Goal: Transaction & Acquisition: Purchase product/service

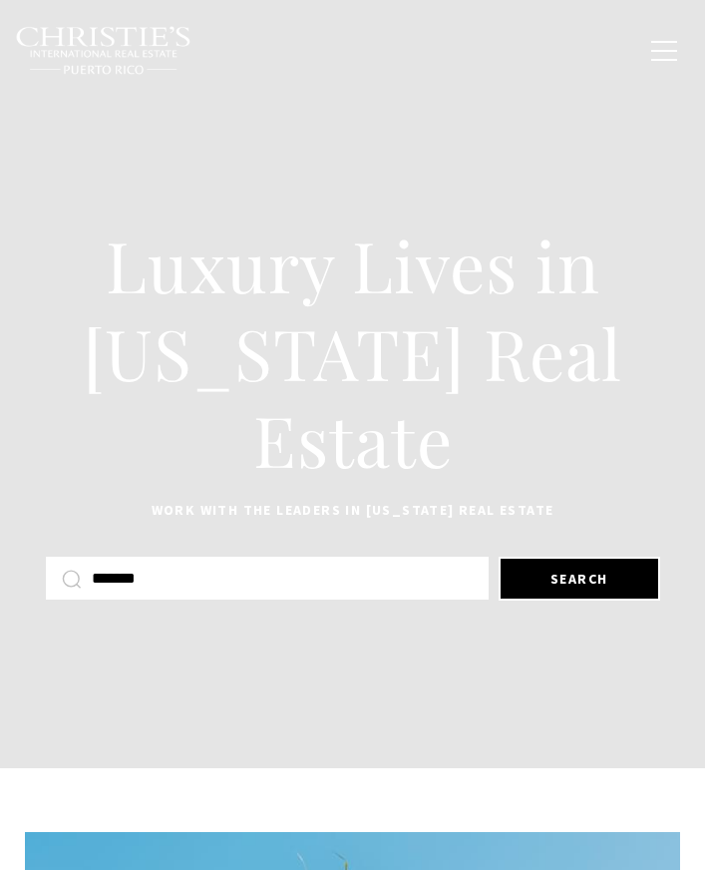
type input "********"
click at [556, 580] on button "Search" at bounding box center [580, 579] width 162 height 44
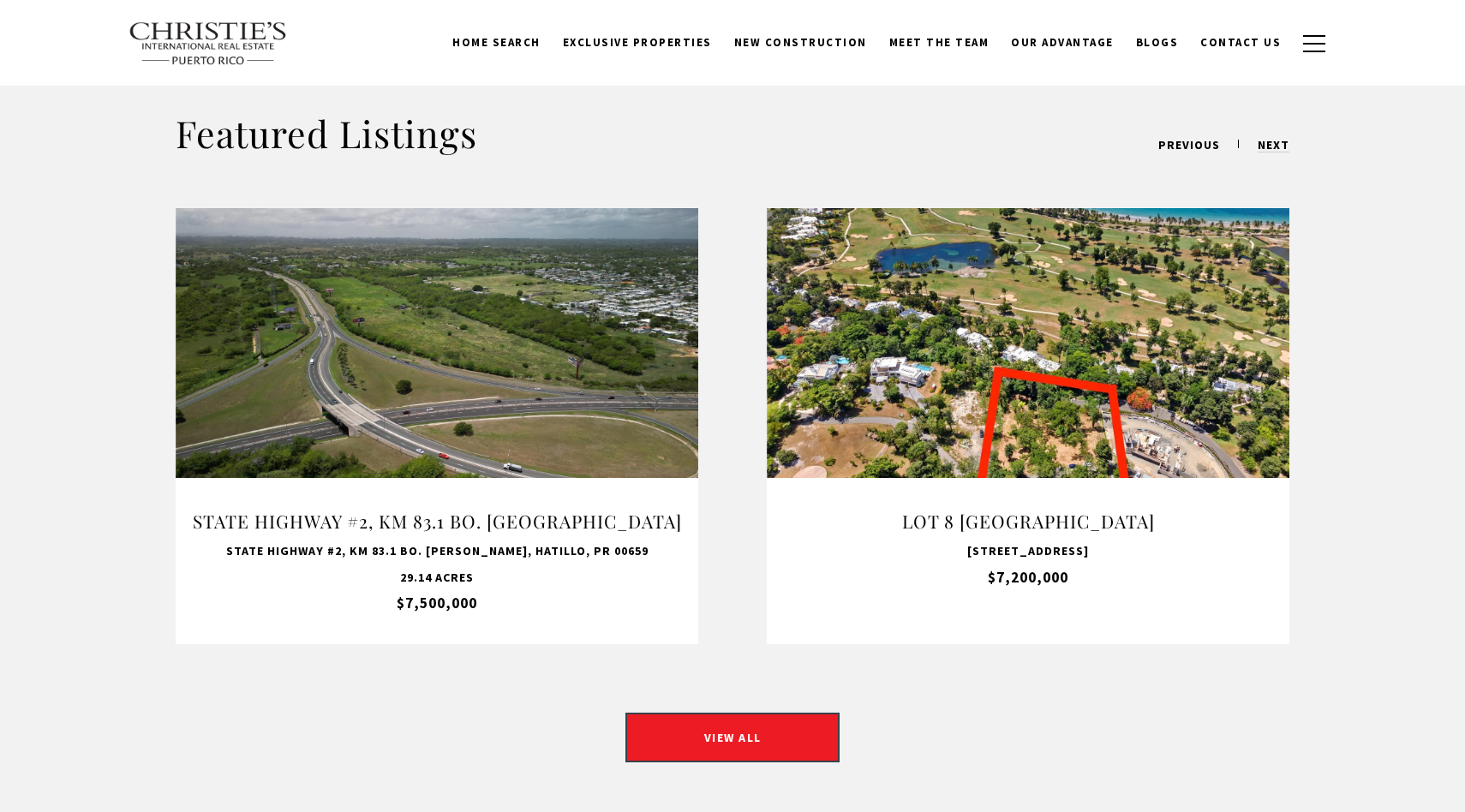
scroll to position [1257, 0]
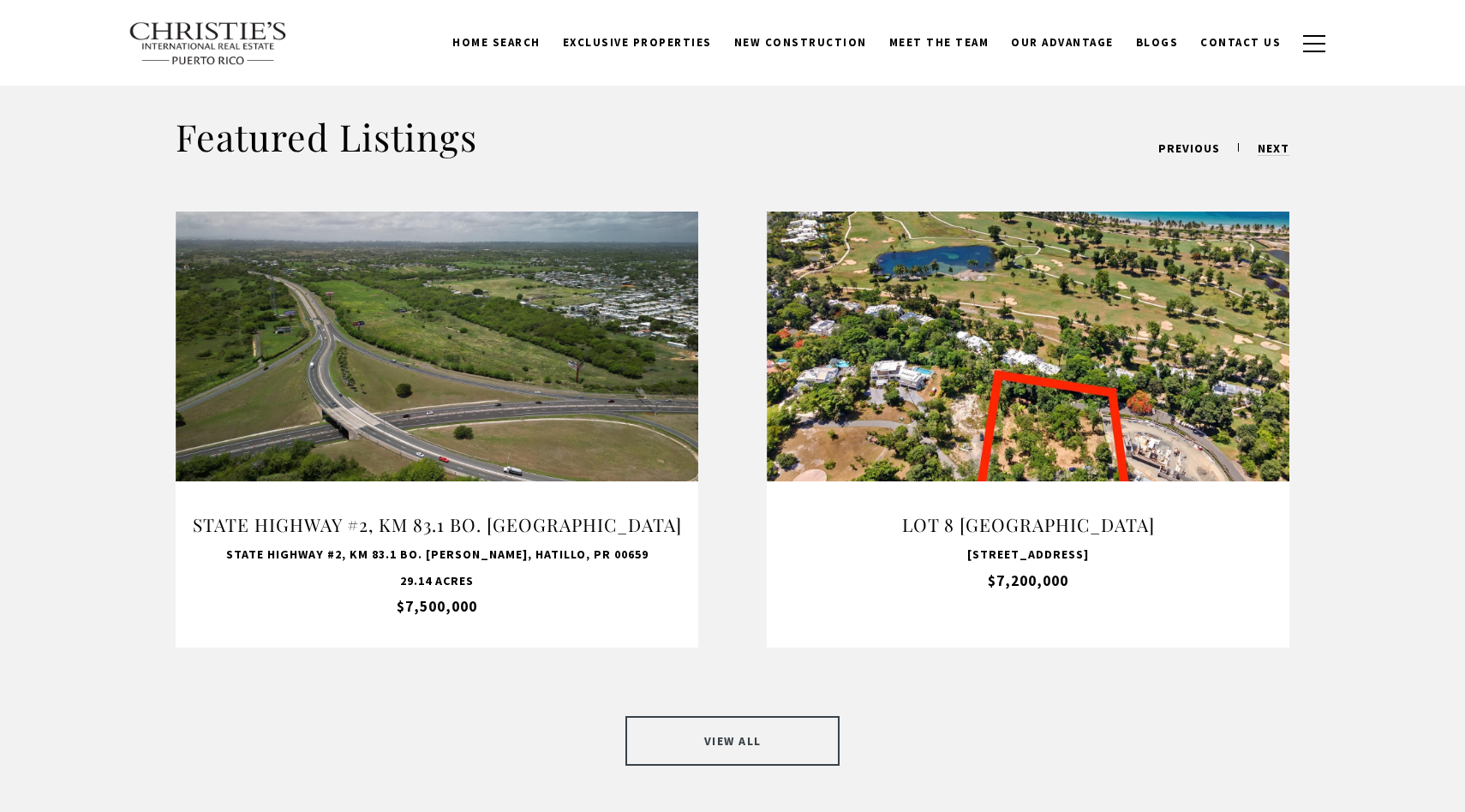
click at [605, 720] on link "VIEW ALL" at bounding box center [732, 741] width 214 height 50
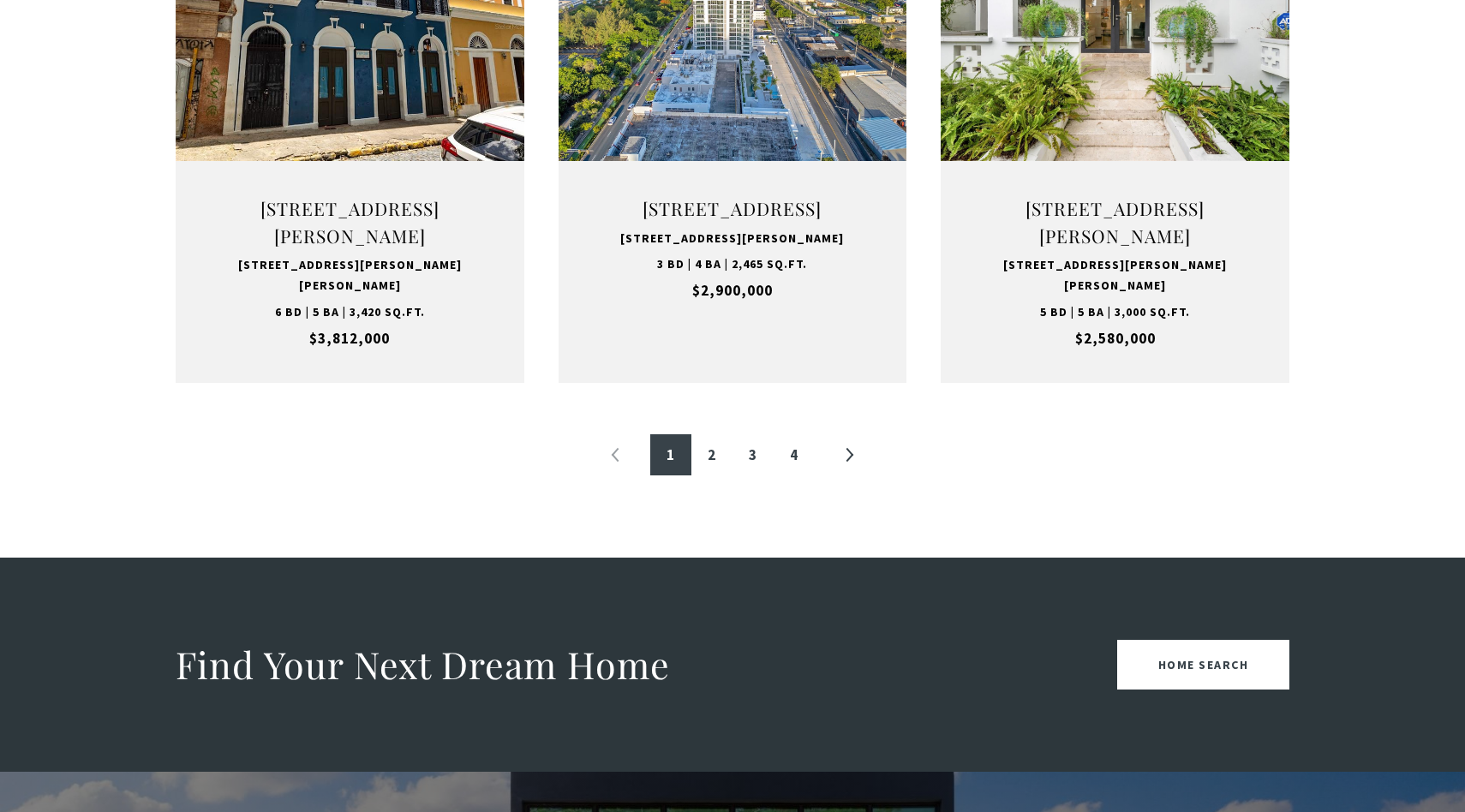
scroll to position [1869, 0]
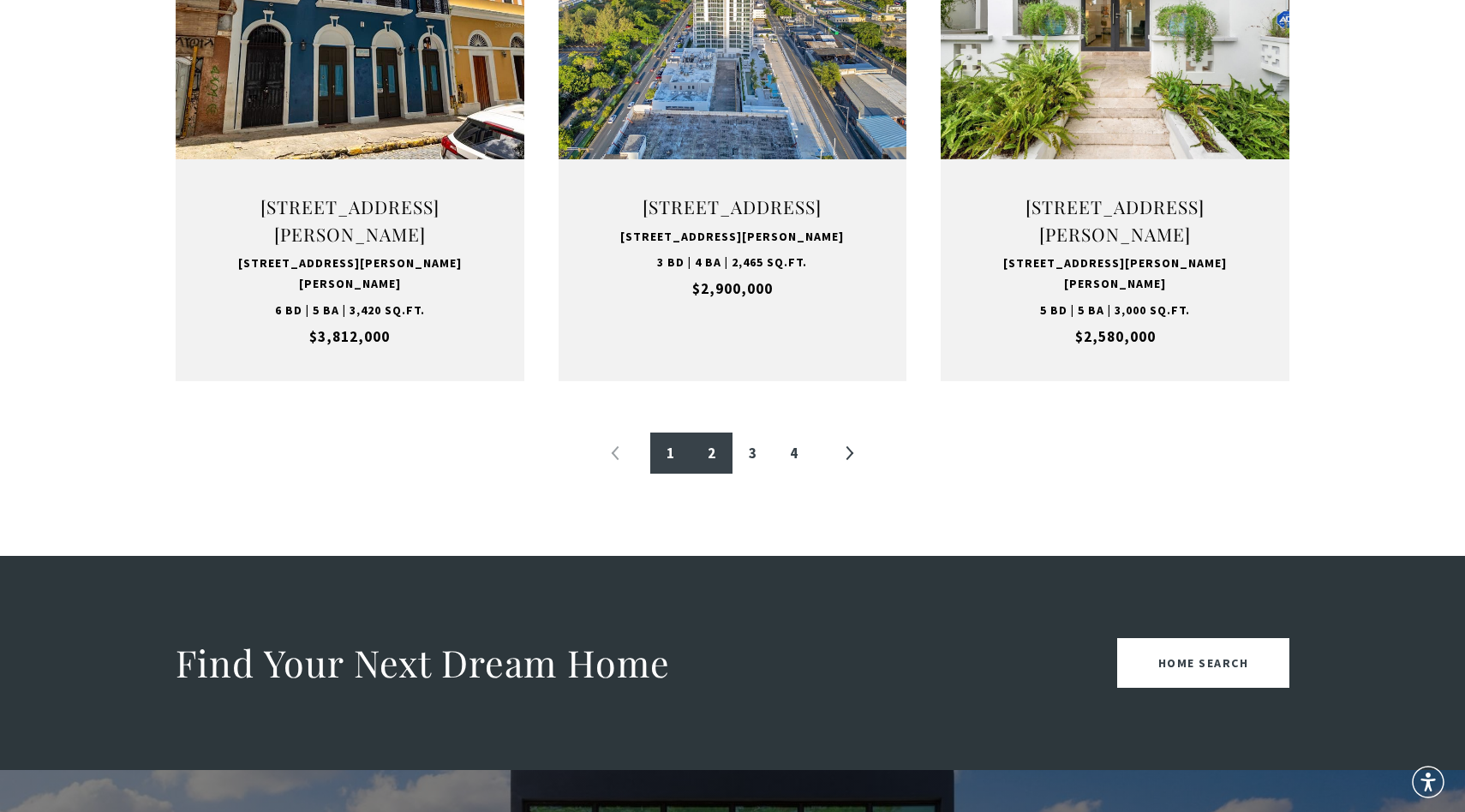
click at [719, 464] on link "2" at bounding box center [712, 453] width 41 height 41
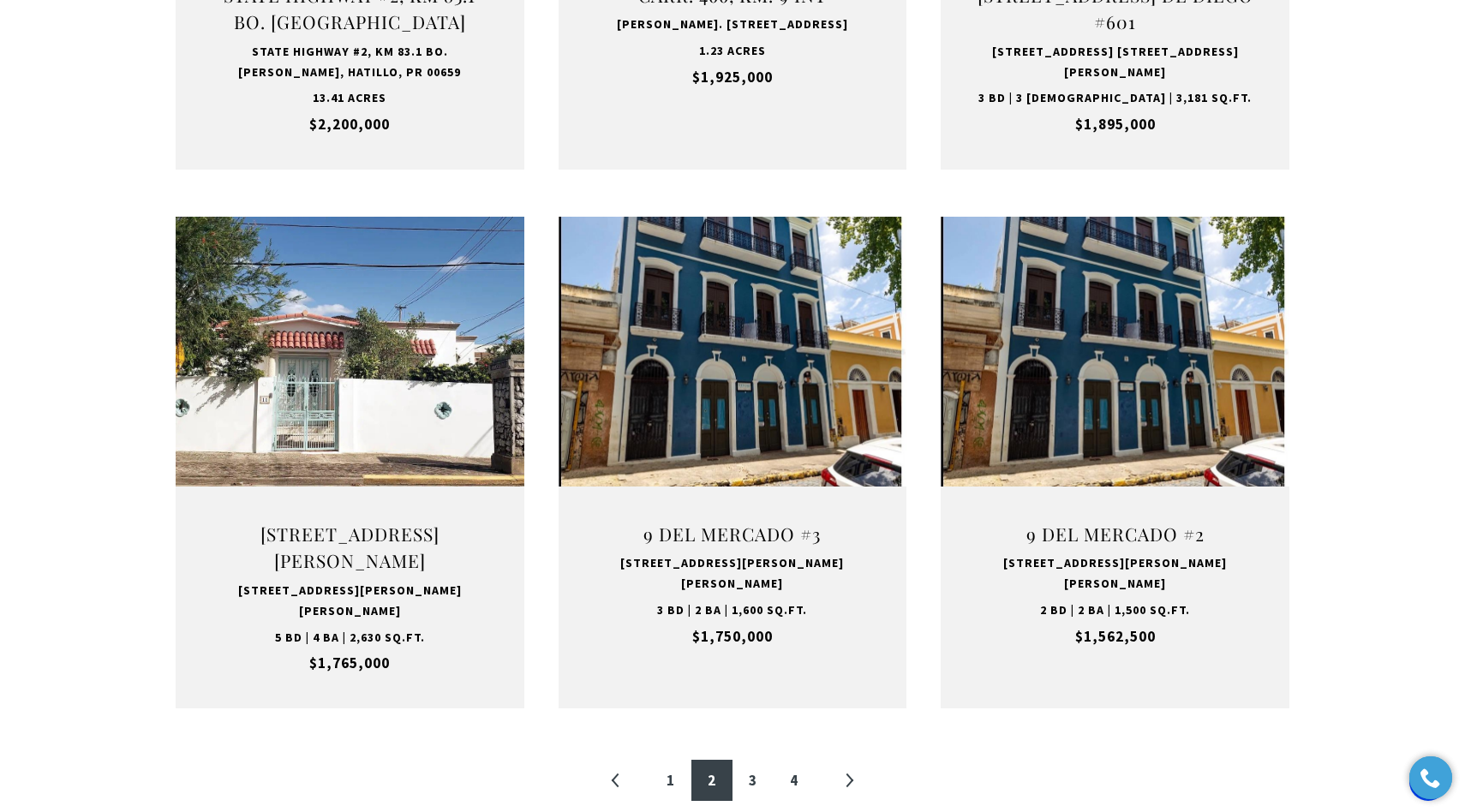
scroll to position [1565, 0]
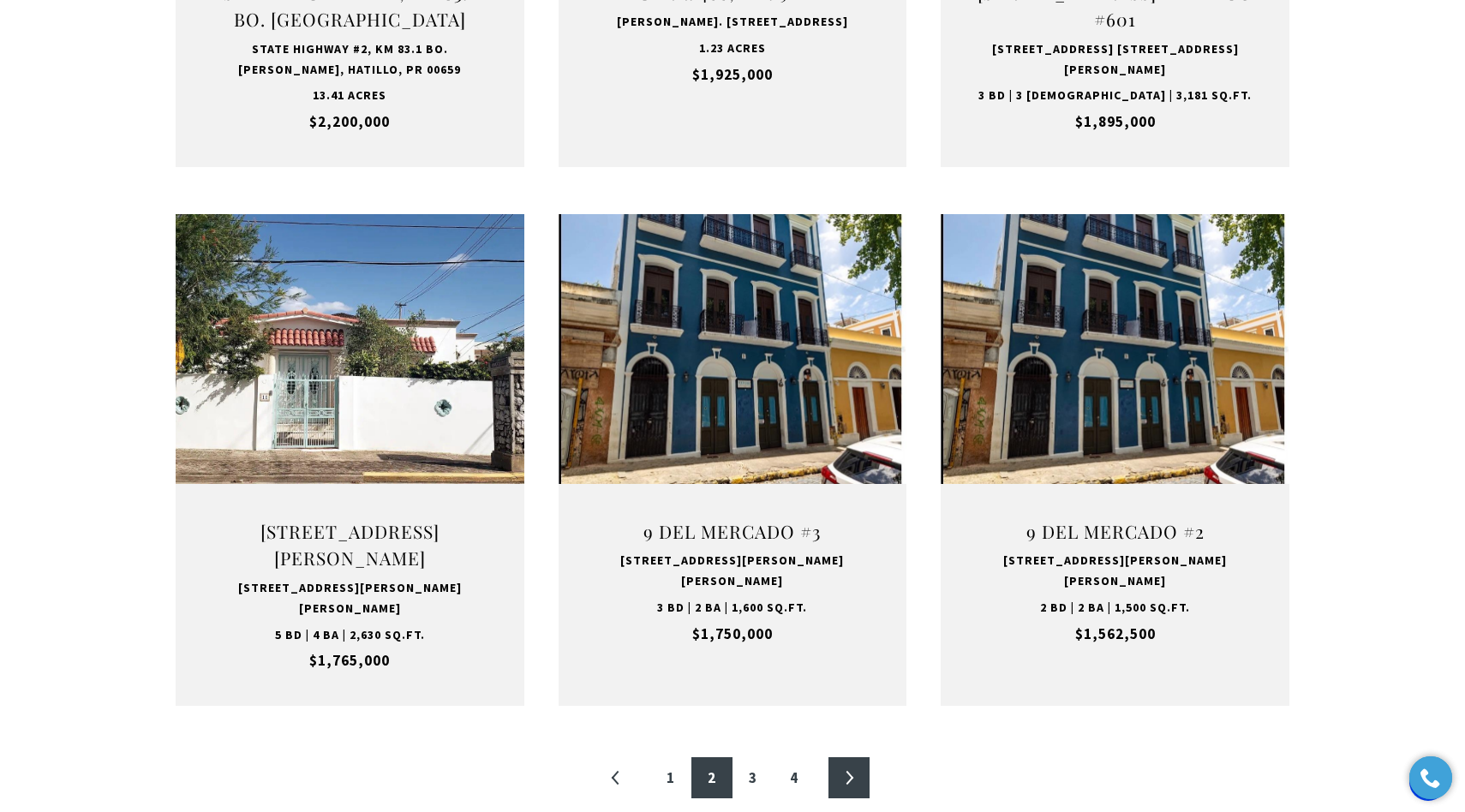
click at [859, 757] on link "»" at bounding box center [849, 778] width 41 height 41
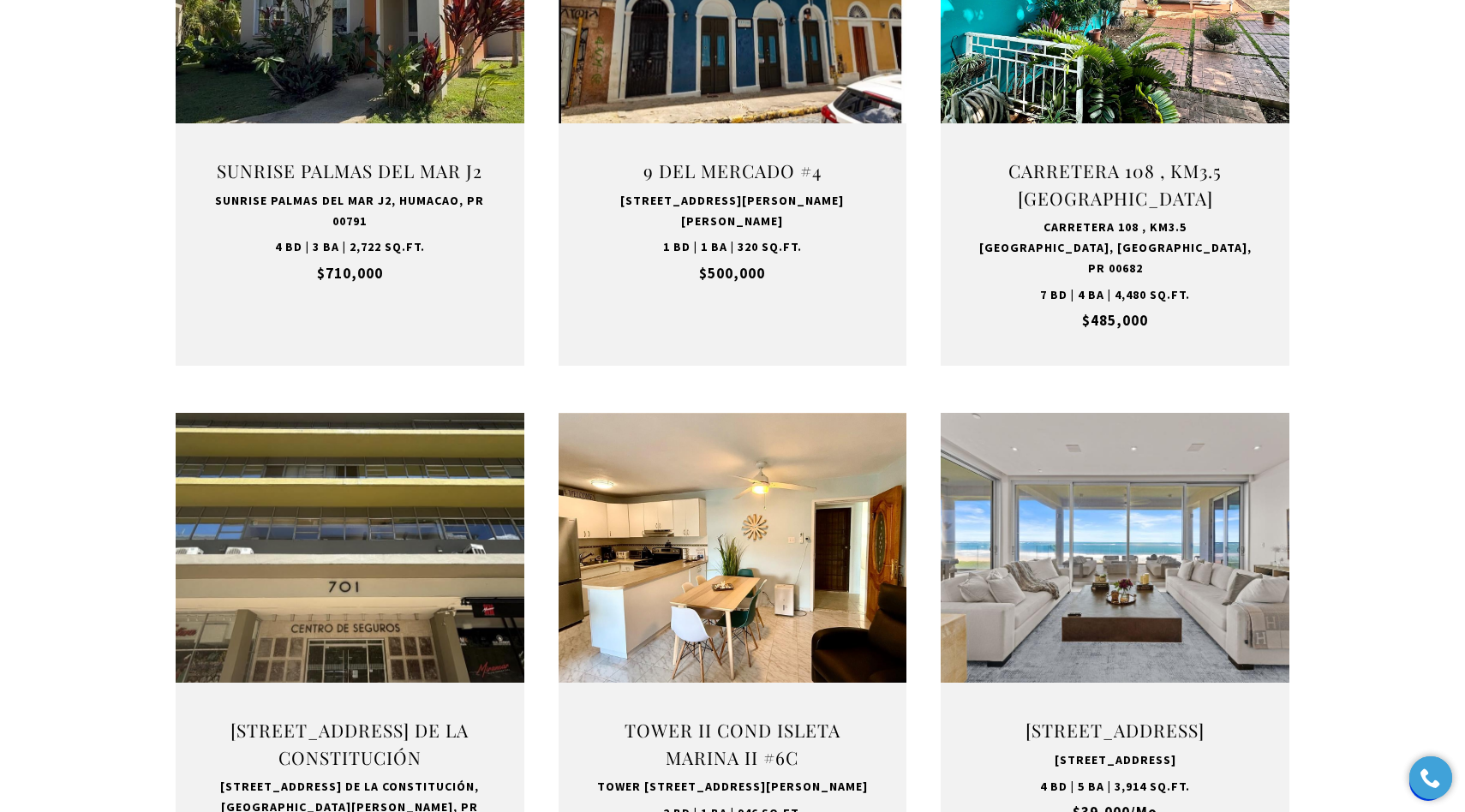
scroll to position [1362, 0]
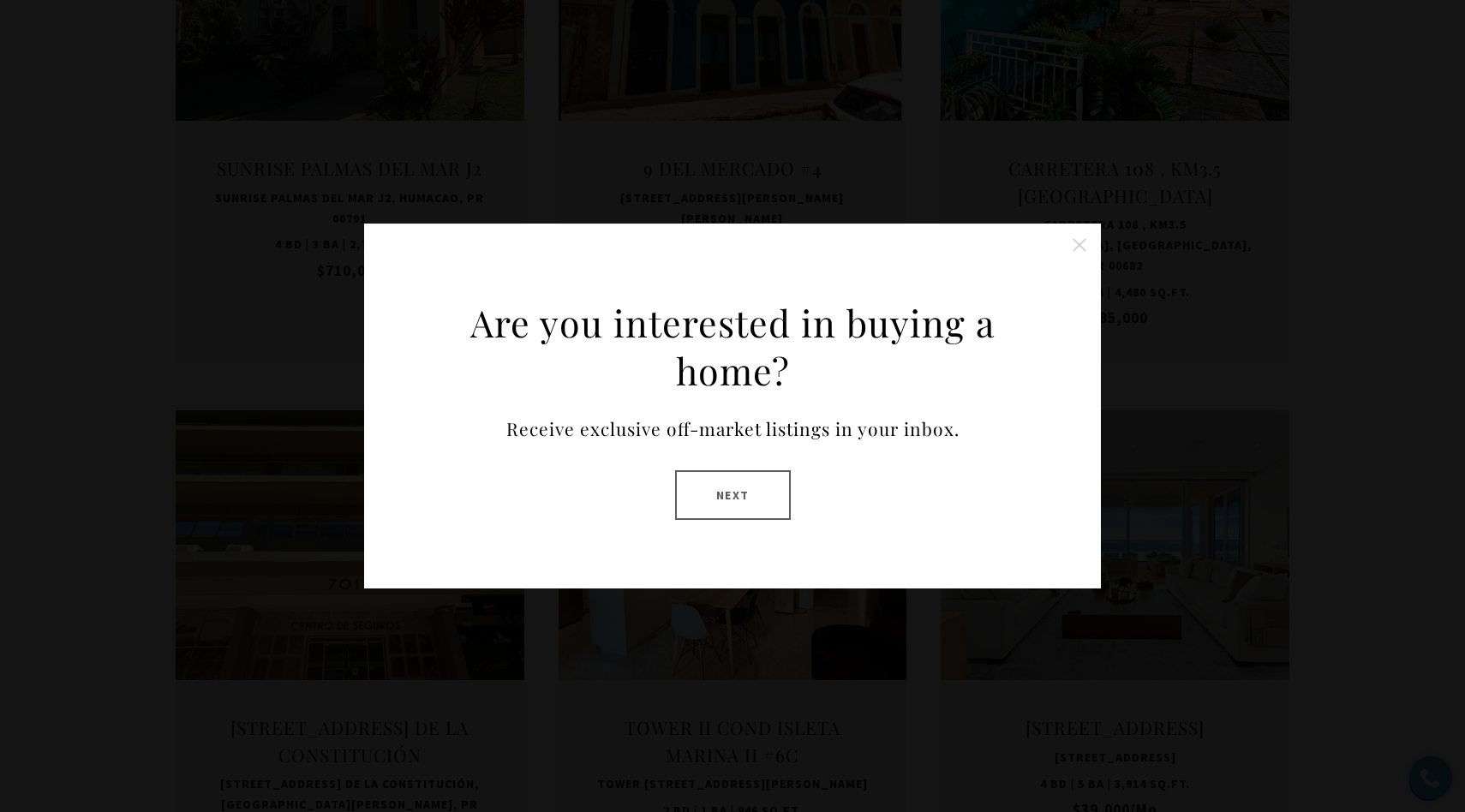
click at [1085, 240] on button "Close this option" at bounding box center [1079, 245] width 34 height 34
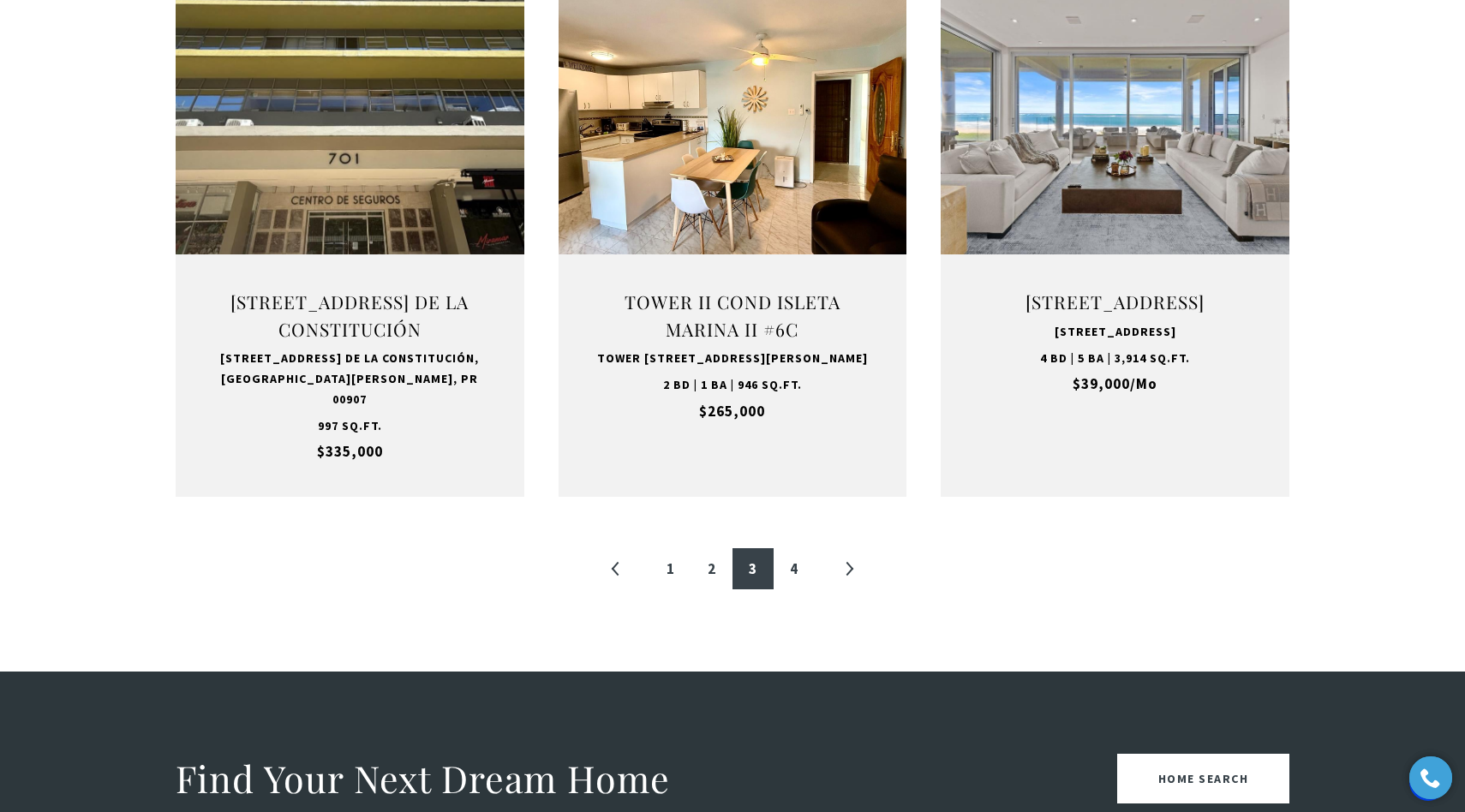
scroll to position [1791, 0]
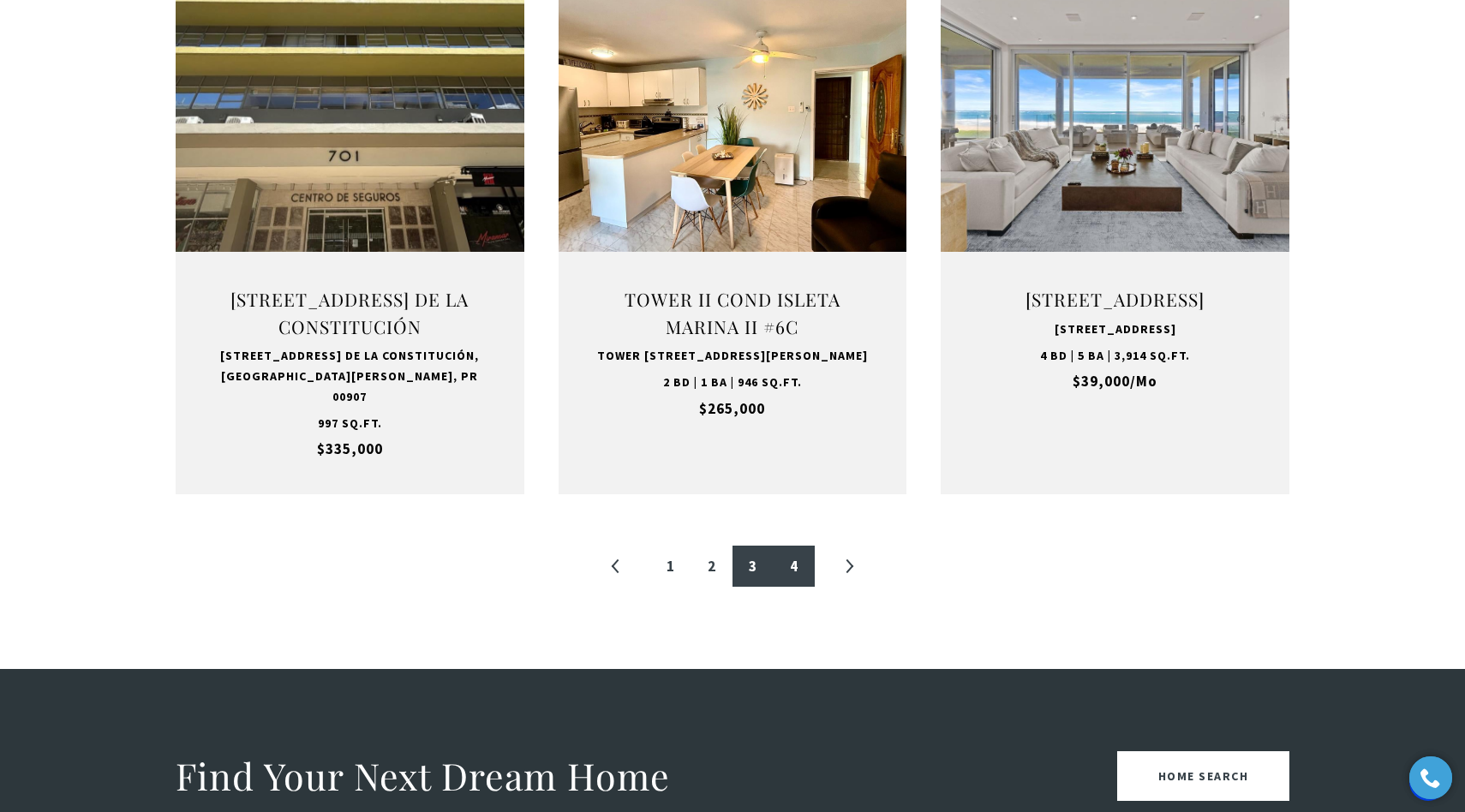
click at [789, 546] on link "4" at bounding box center [794, 566] width 41 height 41
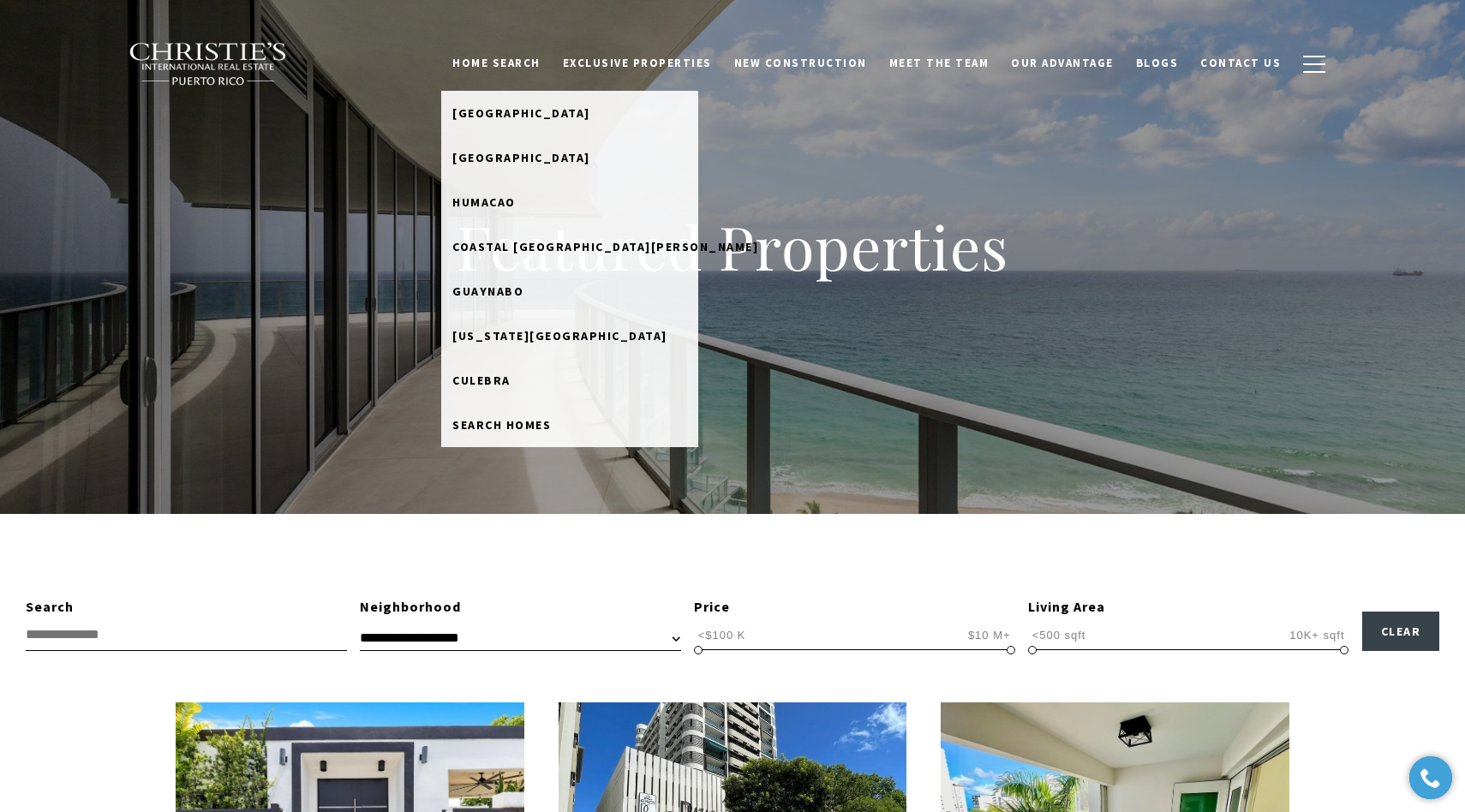
click at [526, 65] on link "Home Search" at bounding box center [496, 64] width 111 height 33
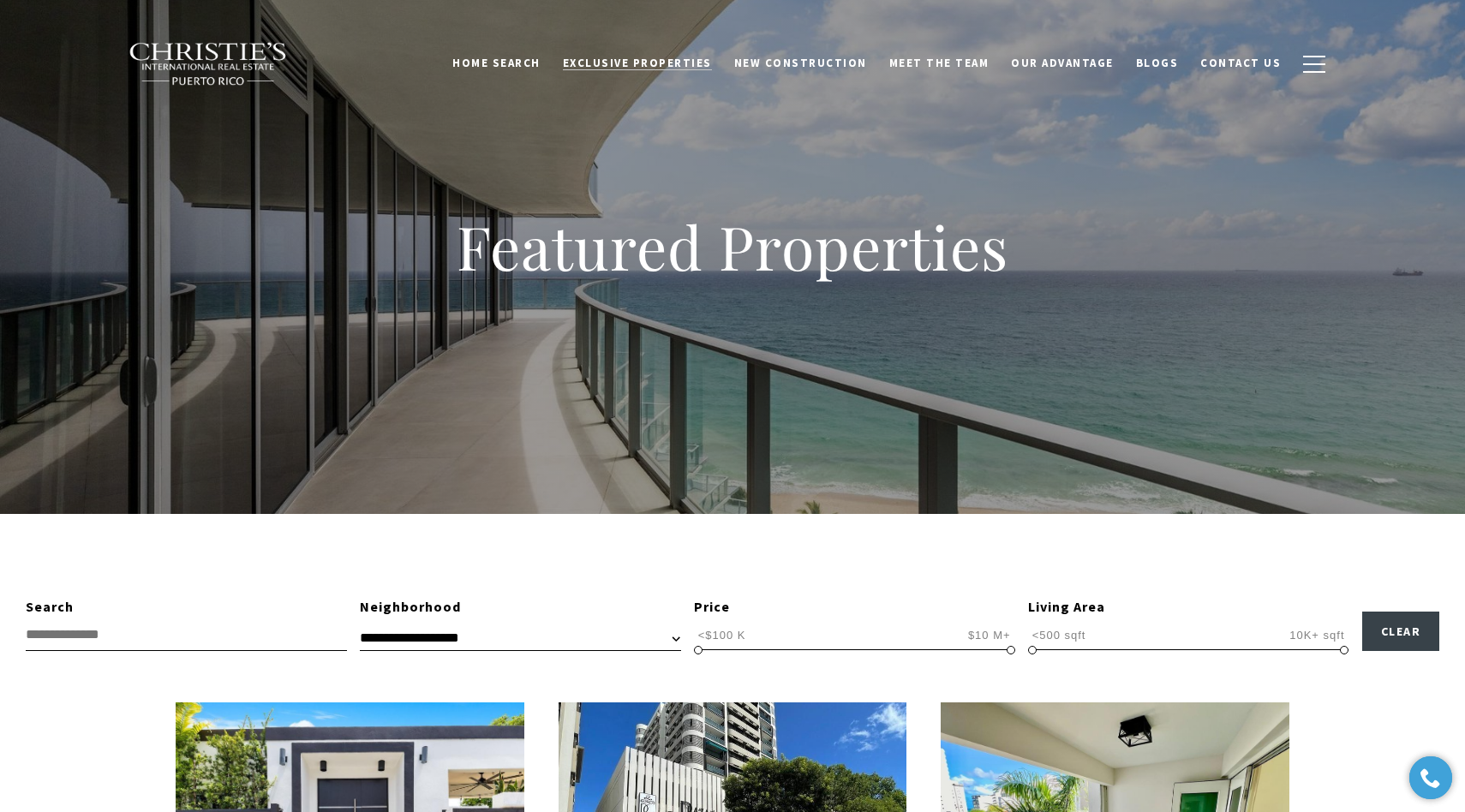
click at [677, 62] on span "Exclusive Properties" at bounding box center [637, 63] width 149 height 15
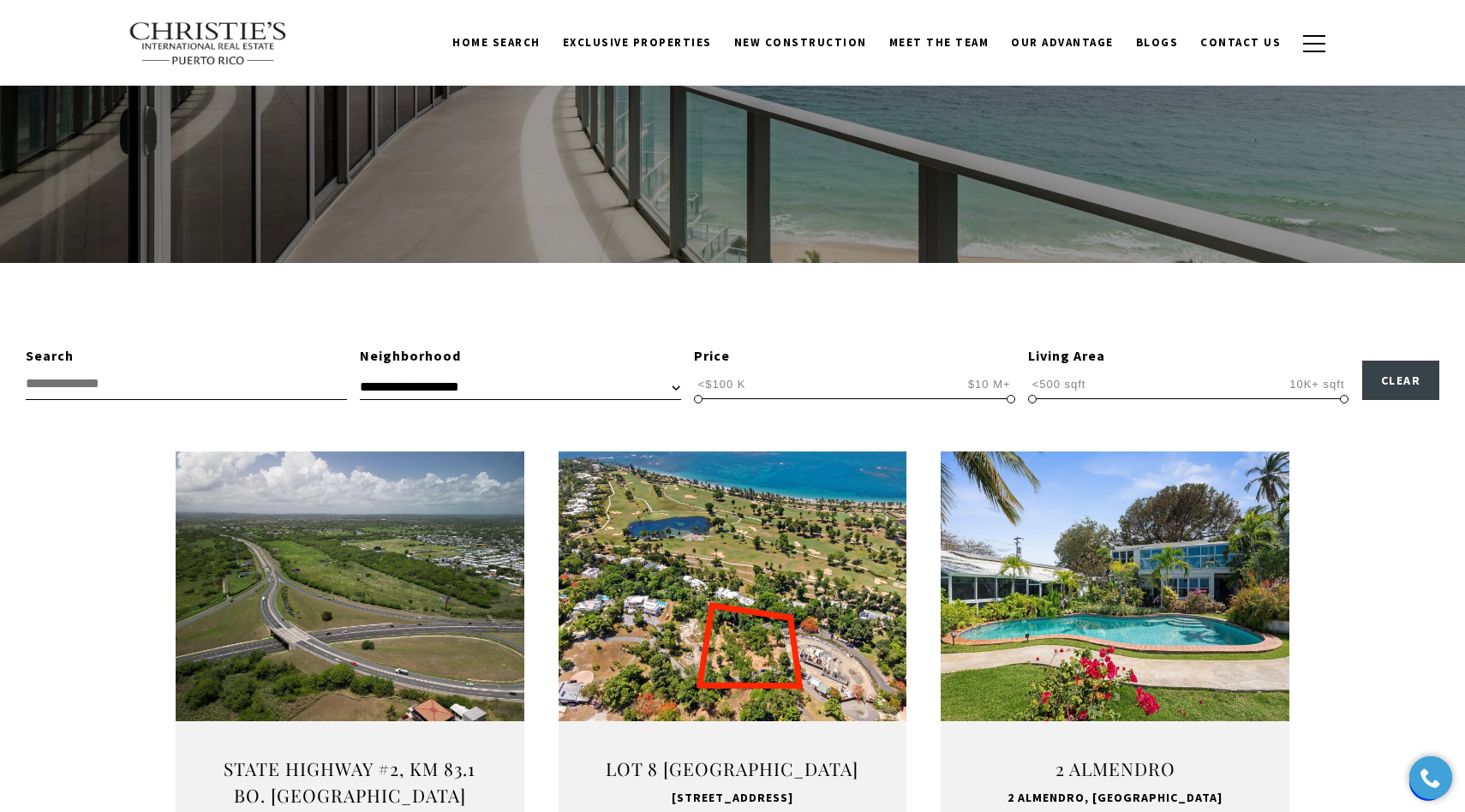
scroll to position [39, 0]
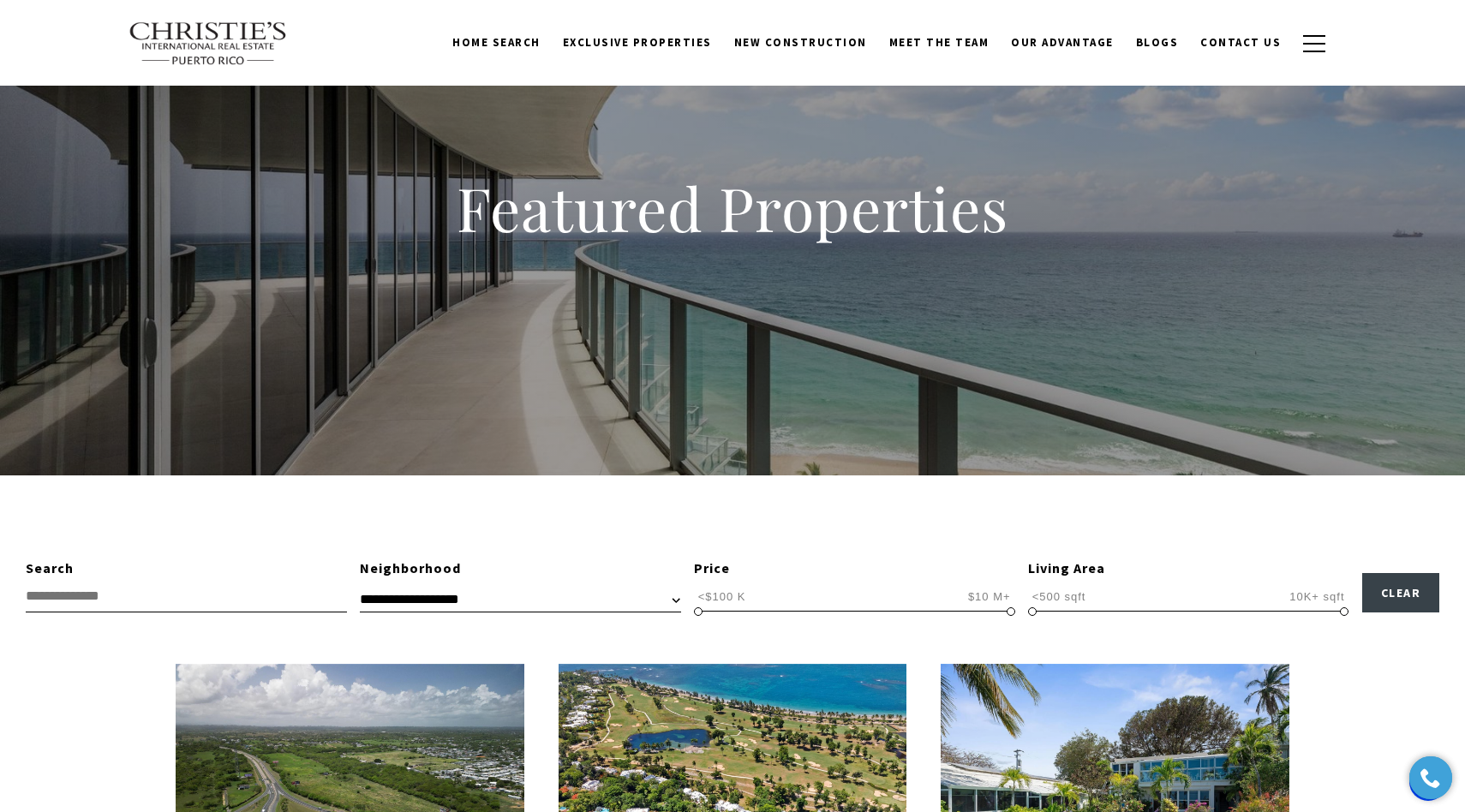
click at [144, 591] on input "text" at bounding box center [186, 596] width 321 height 32
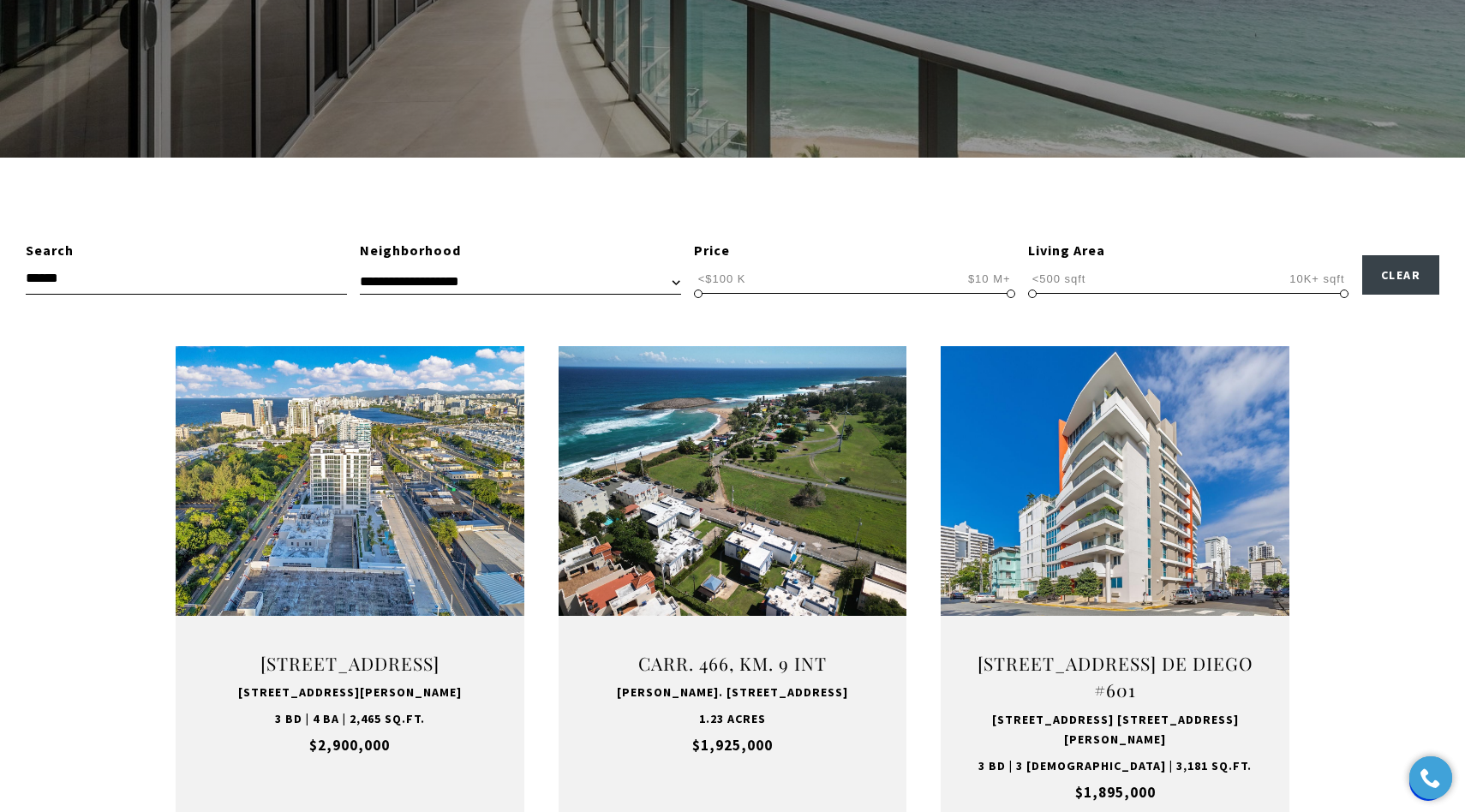
scroll to position [513, 0]
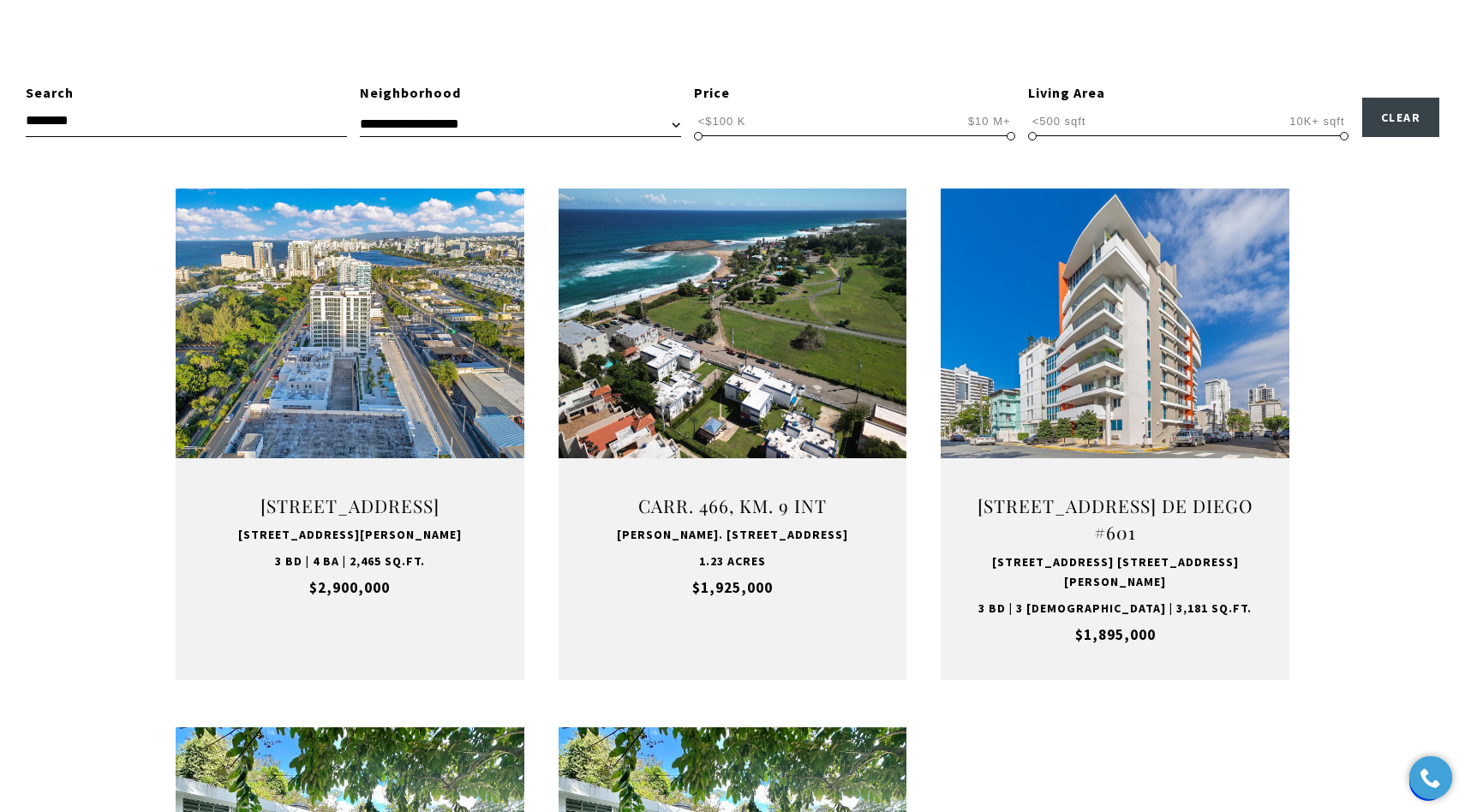
type input "********"
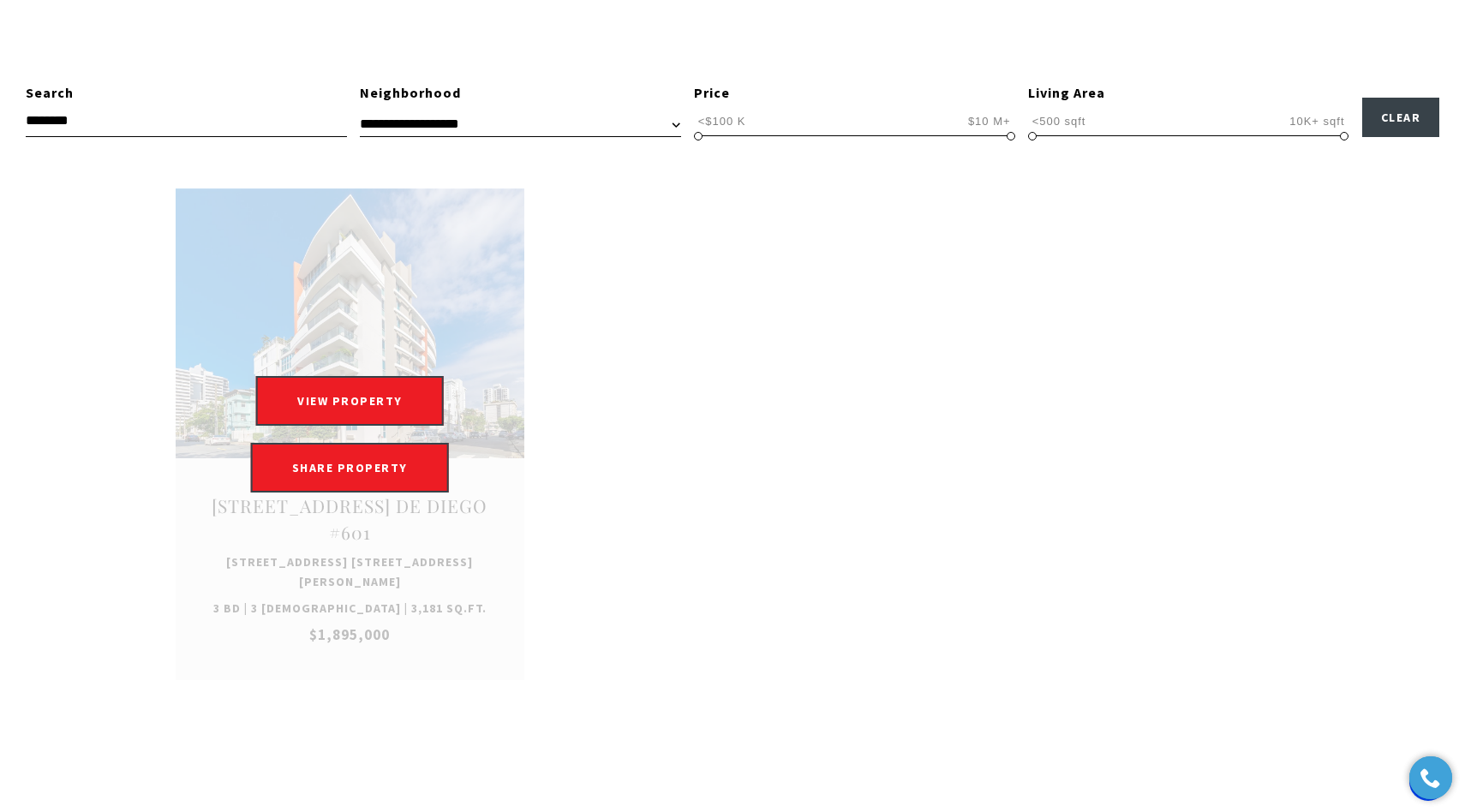
click at [353, 305] on link "Open this option" at bounding box center [350, 433] width 349 height 492
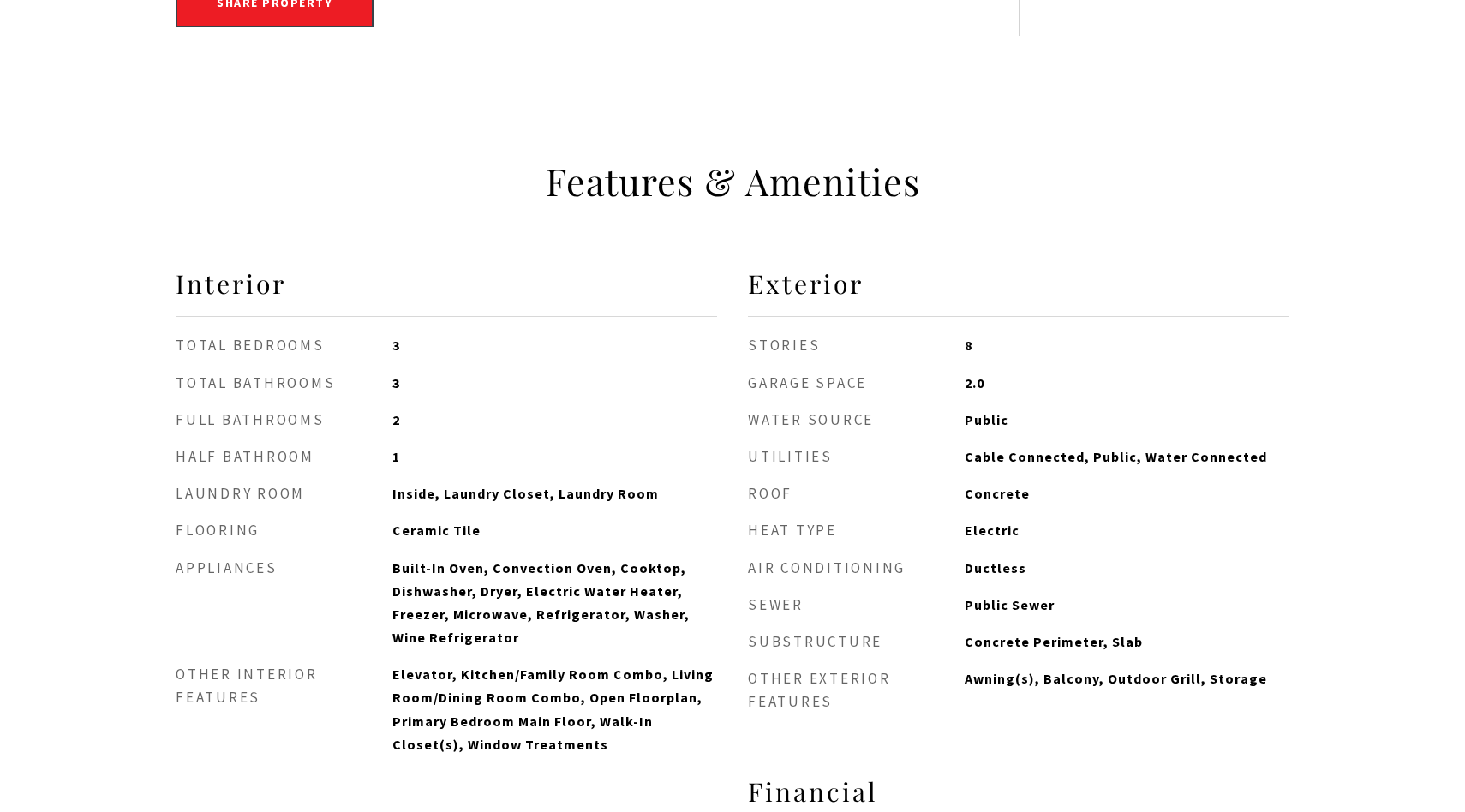
scroll to position [1633, 0]
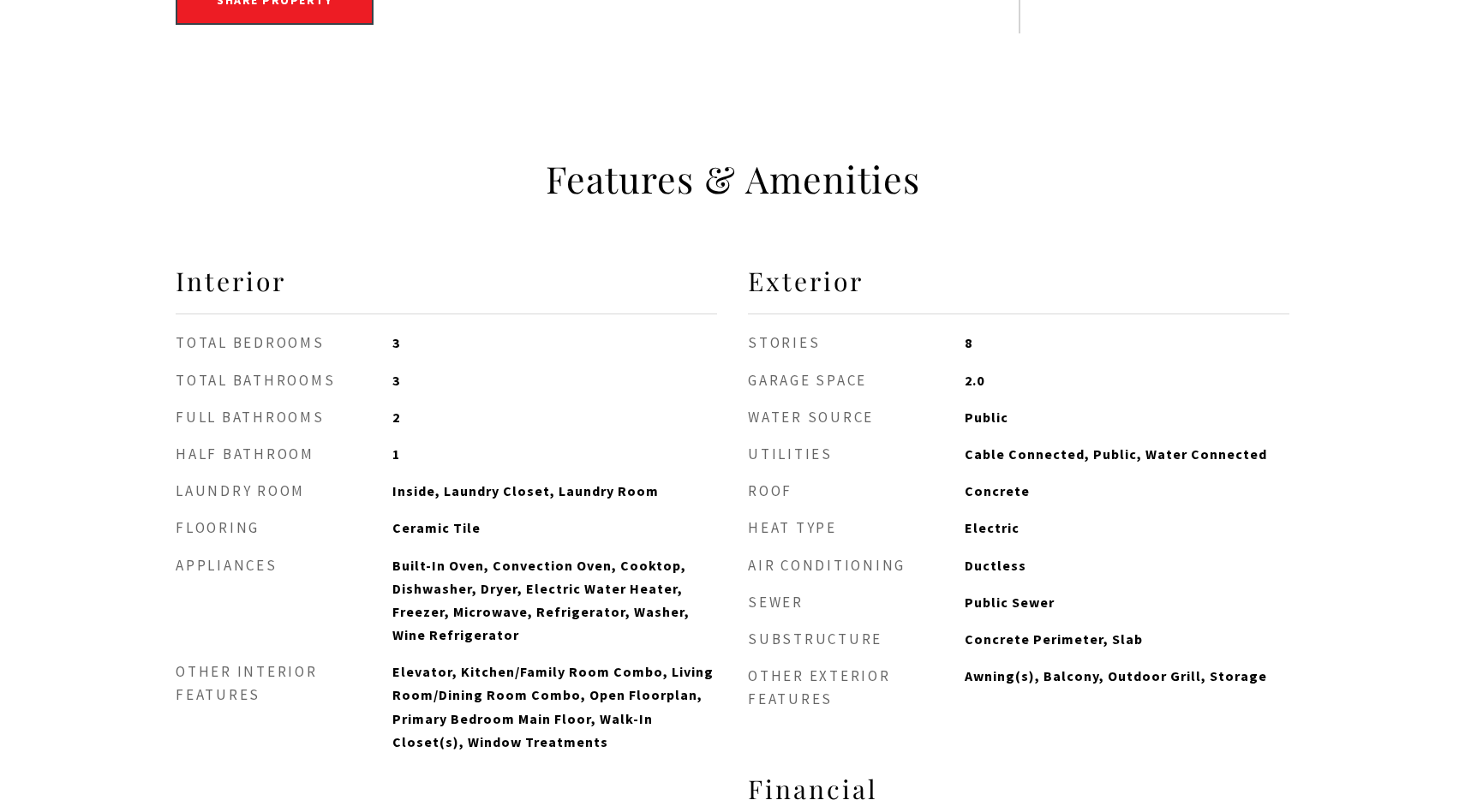
type input "**********"
type input "********"
type input "***"
type input "**********"
type input "**"
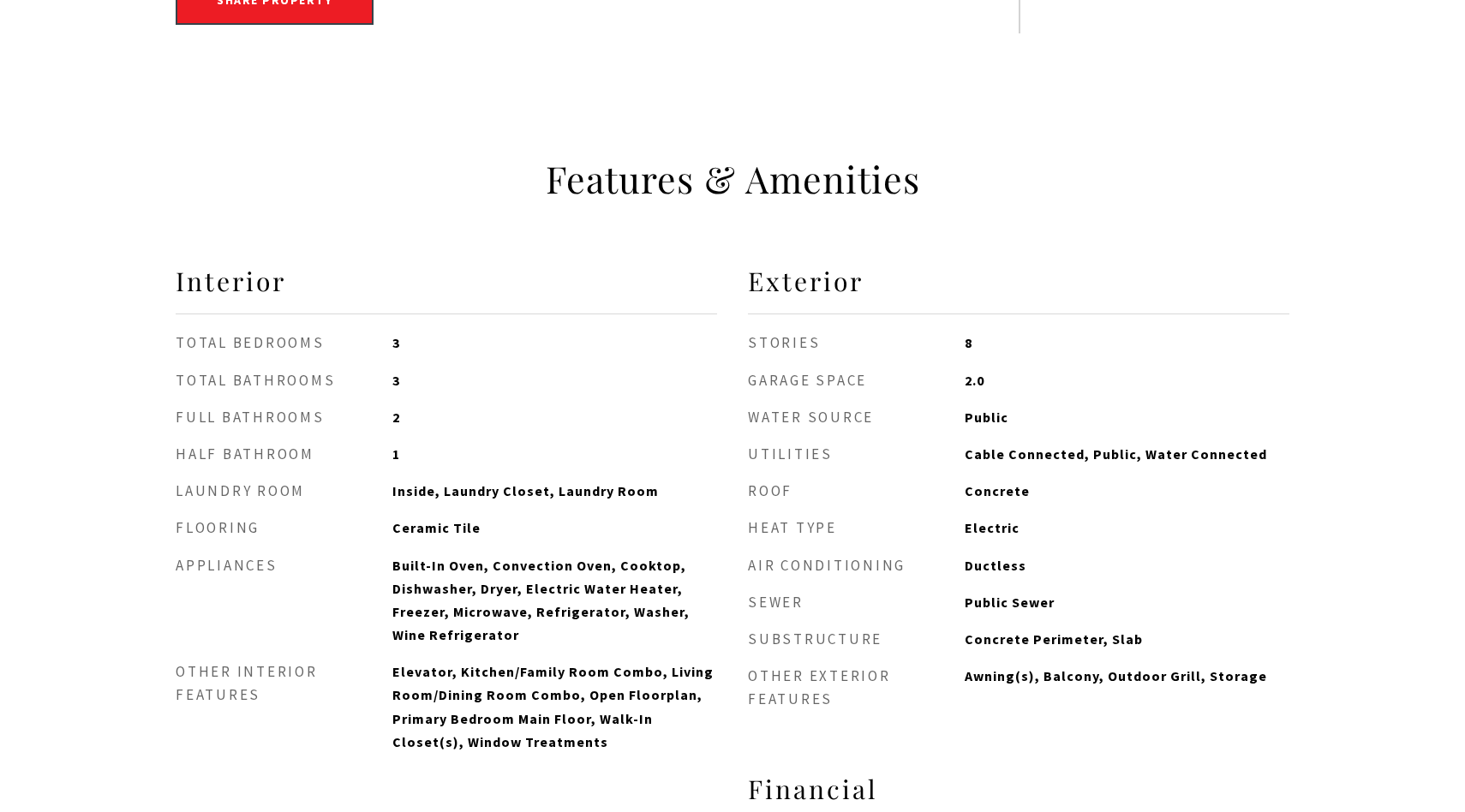
type input "**********"
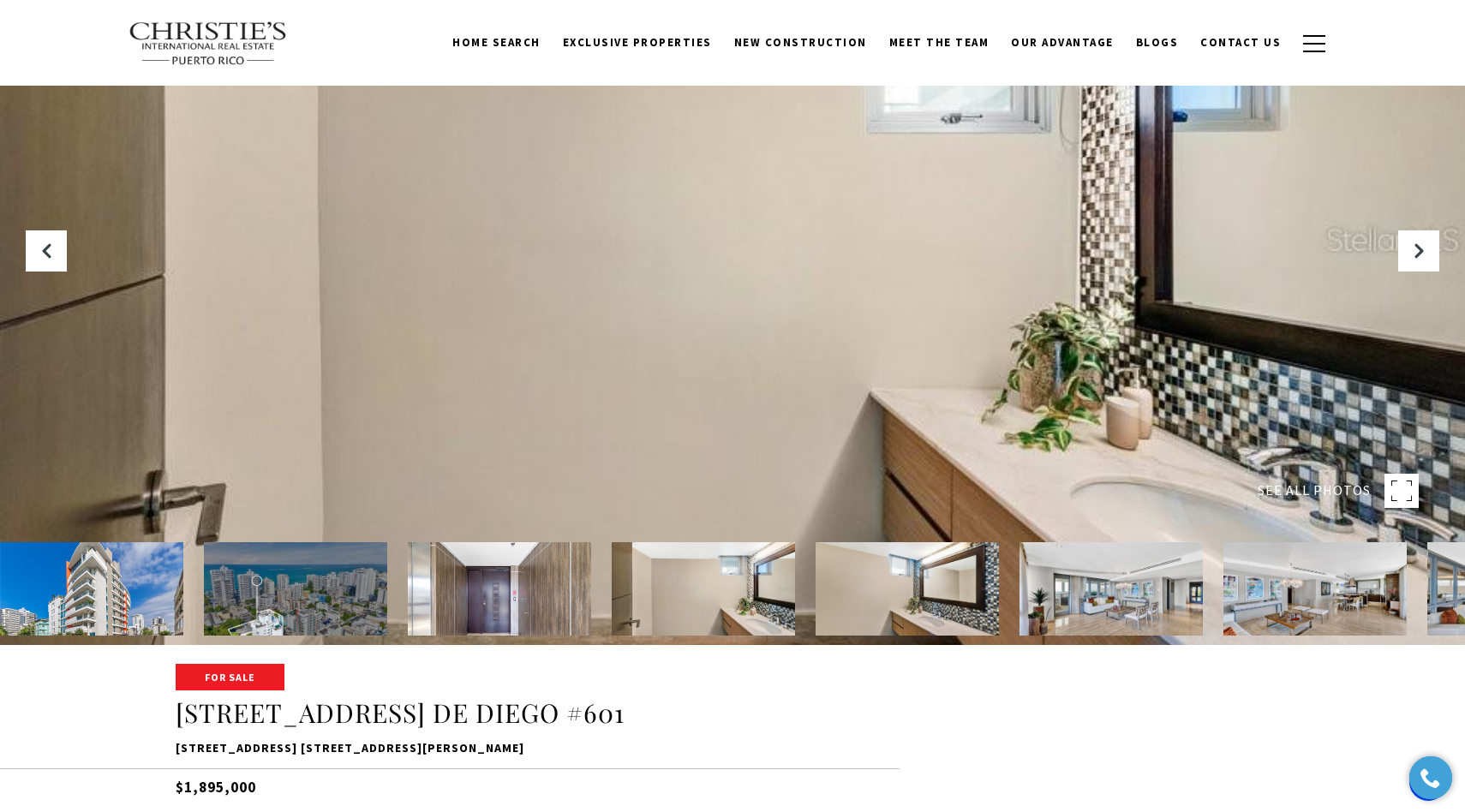
scroll to position [179, 0]
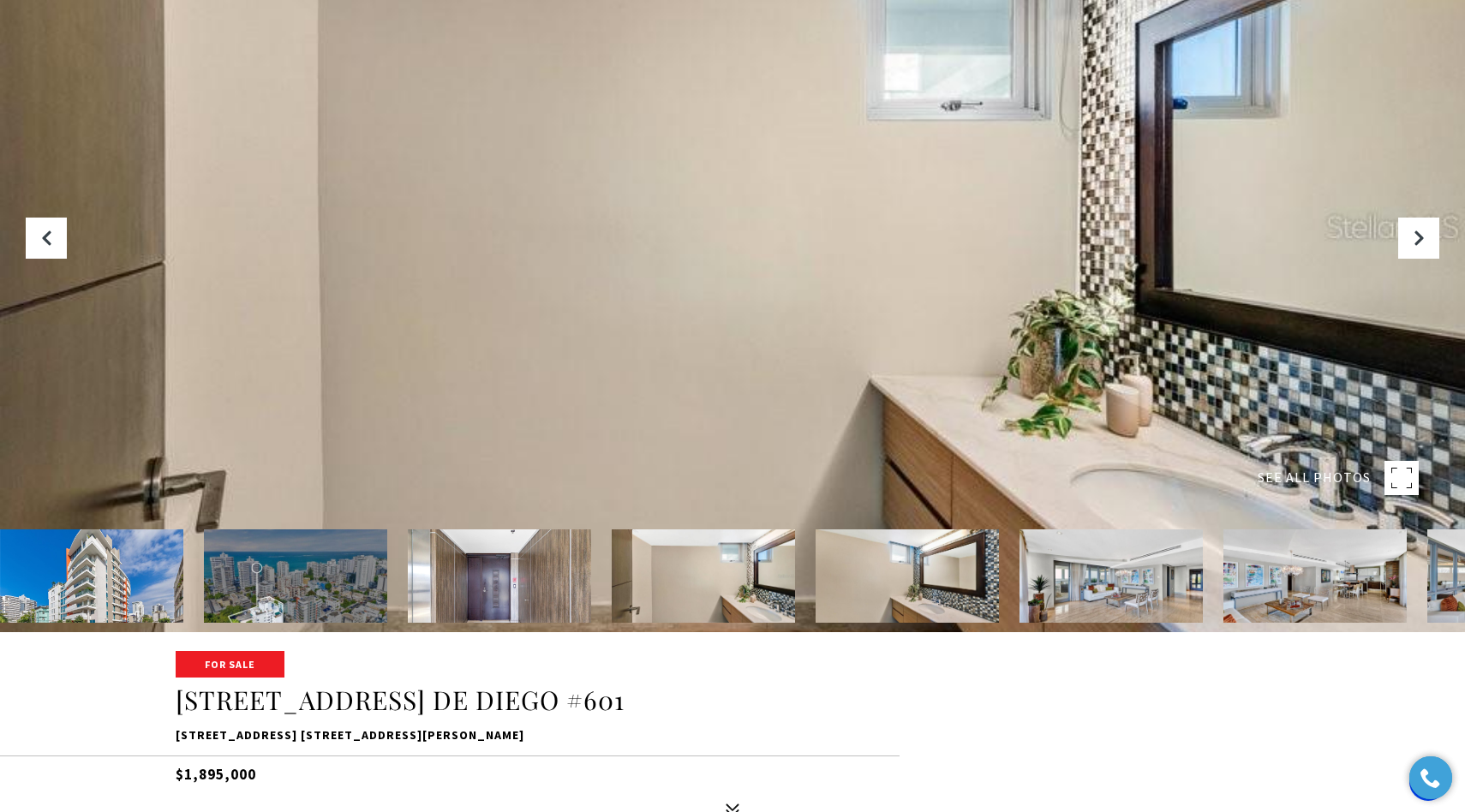
click at [319, 577] on img at bounding box center [295, 575] width 183 height 94
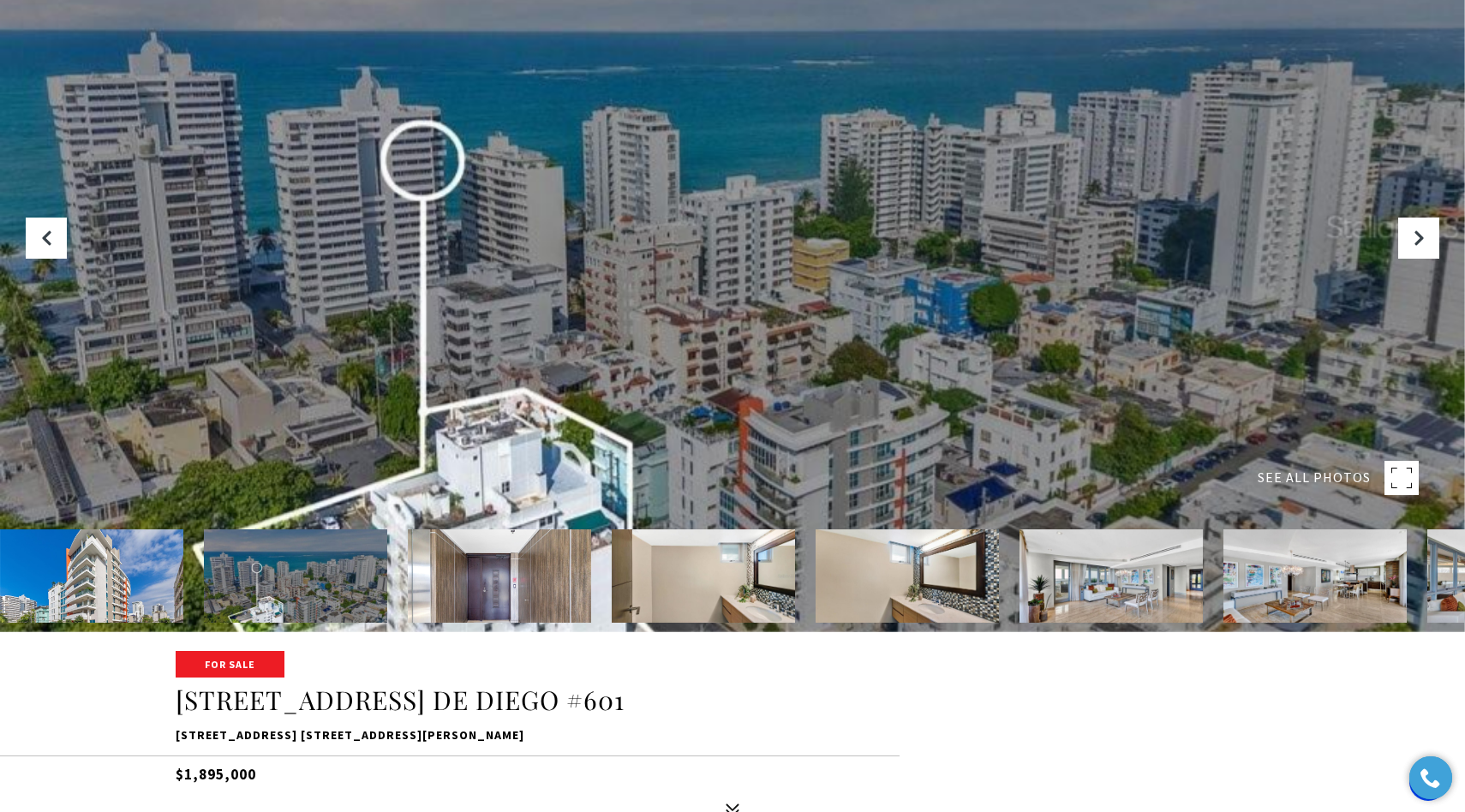
click at [460, 583] on img at bounding box center [499, 575] width 183 height 94
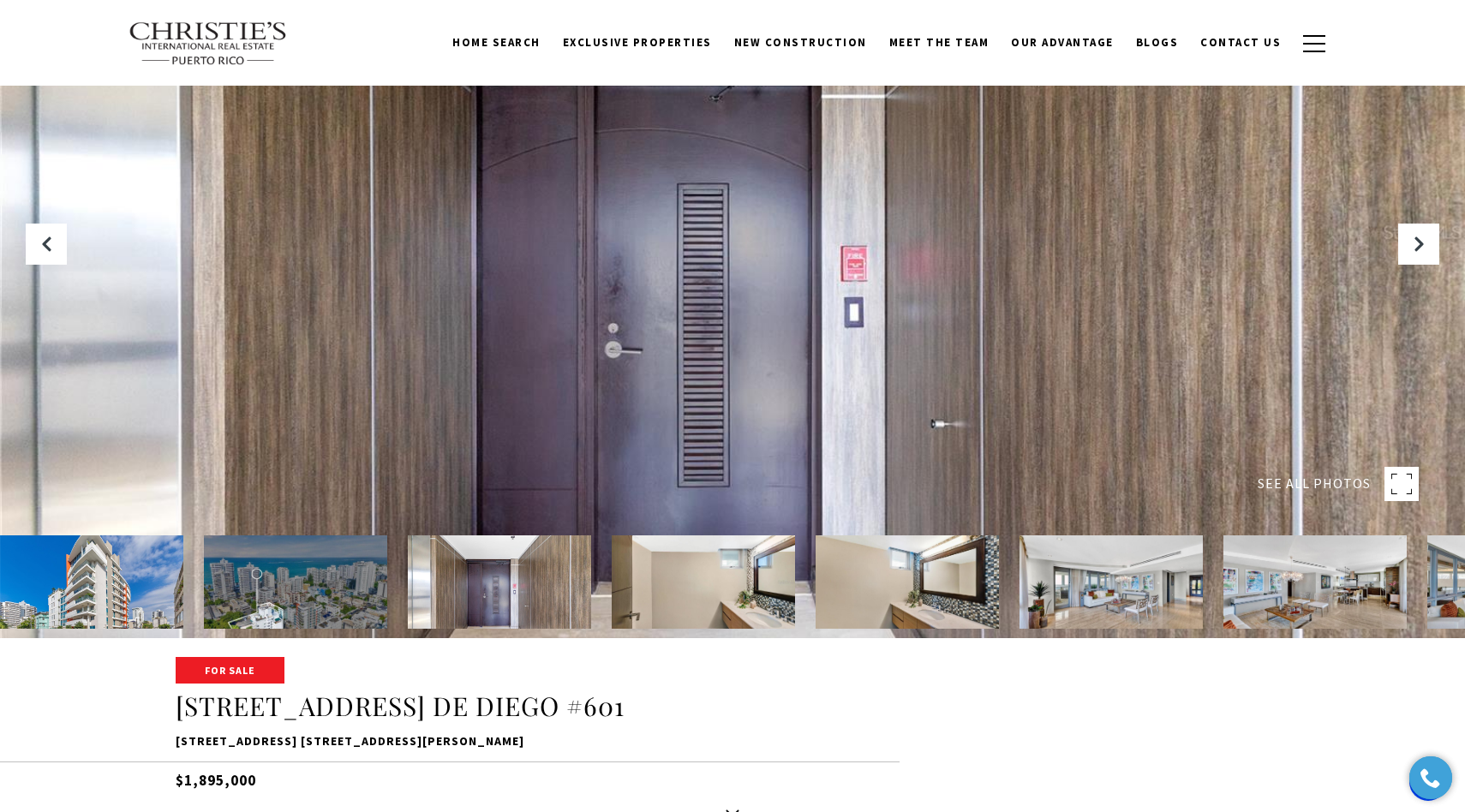
scroll to position [152, 0]
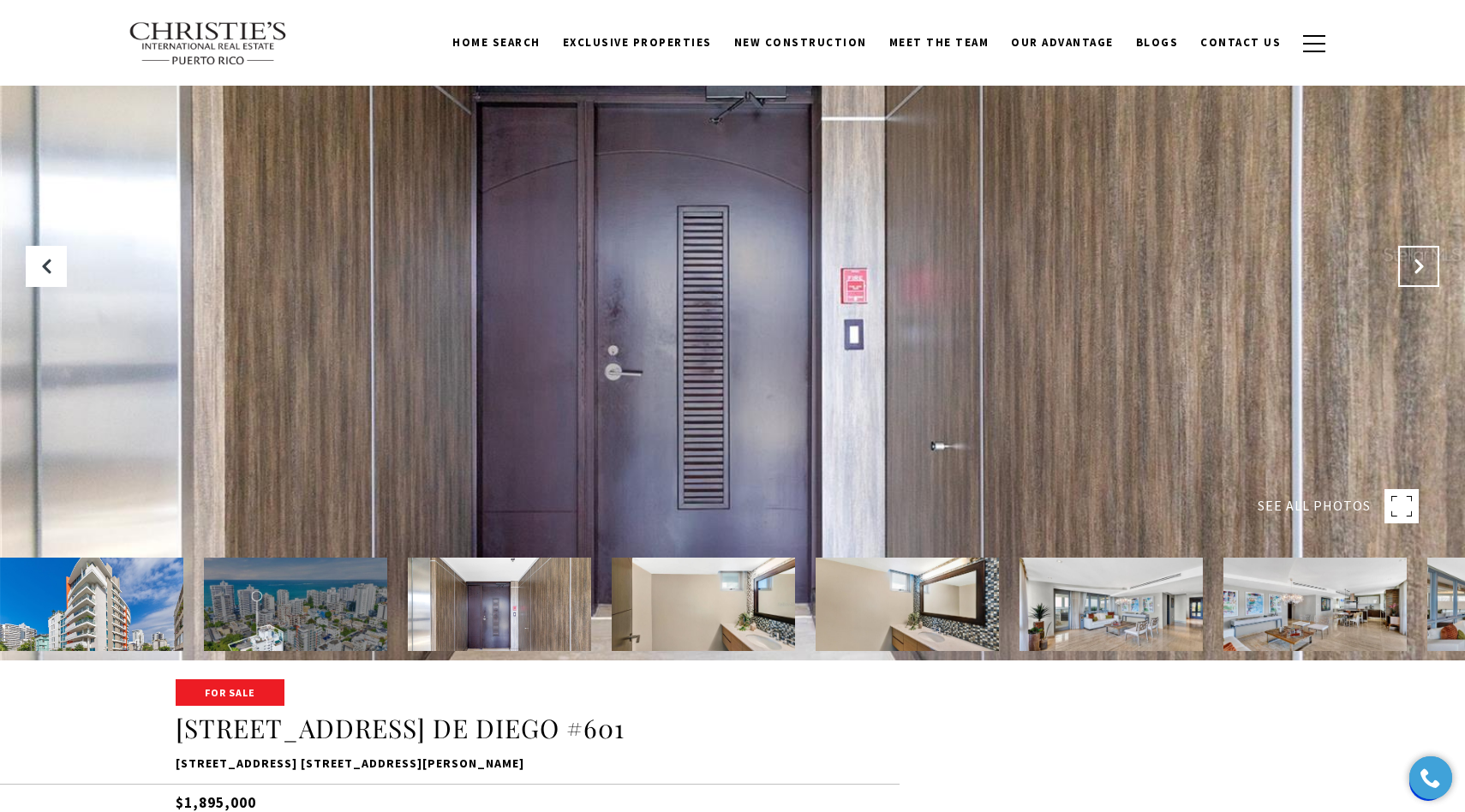
click at [1419, 270] on icon "Next Slide" at bounding box center [1419, 266] width 17 height 17
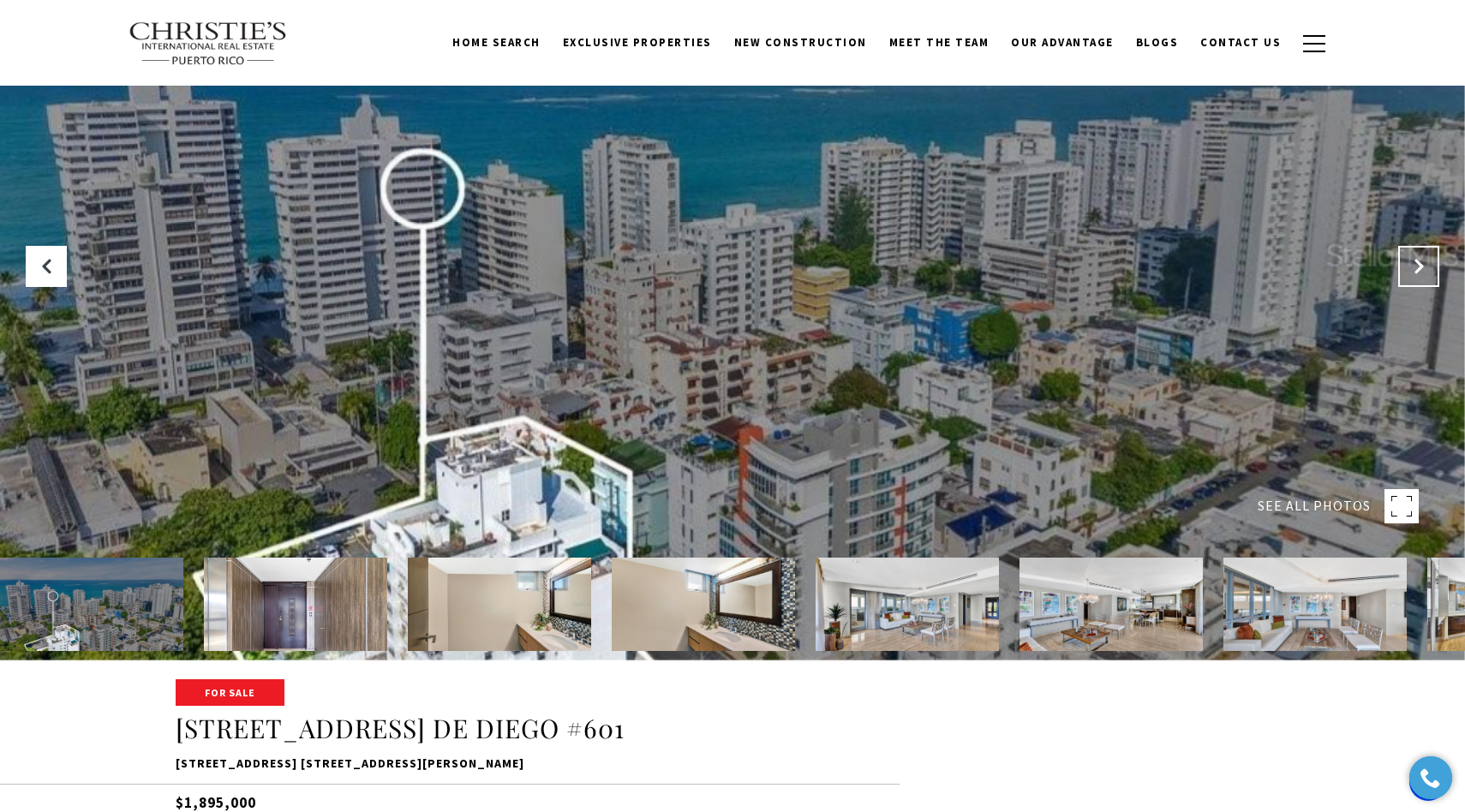
click at [1419, 270] on icon "Next Slide" at bounding box center [1419, 266] width 17 height 17
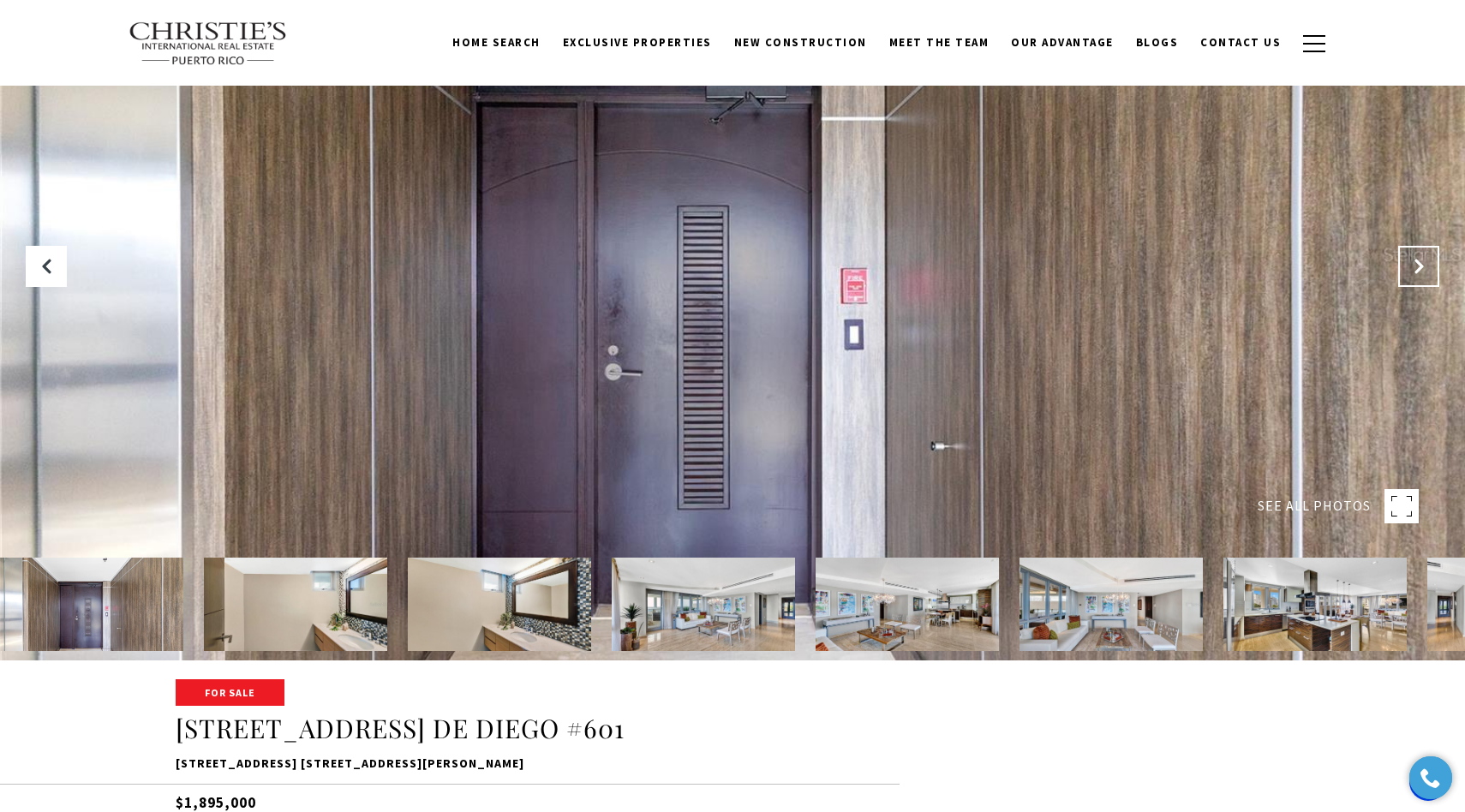
click at [1419, 270] on icon "Next Slide" at bounding box center [1419, 266] width 17 height 17
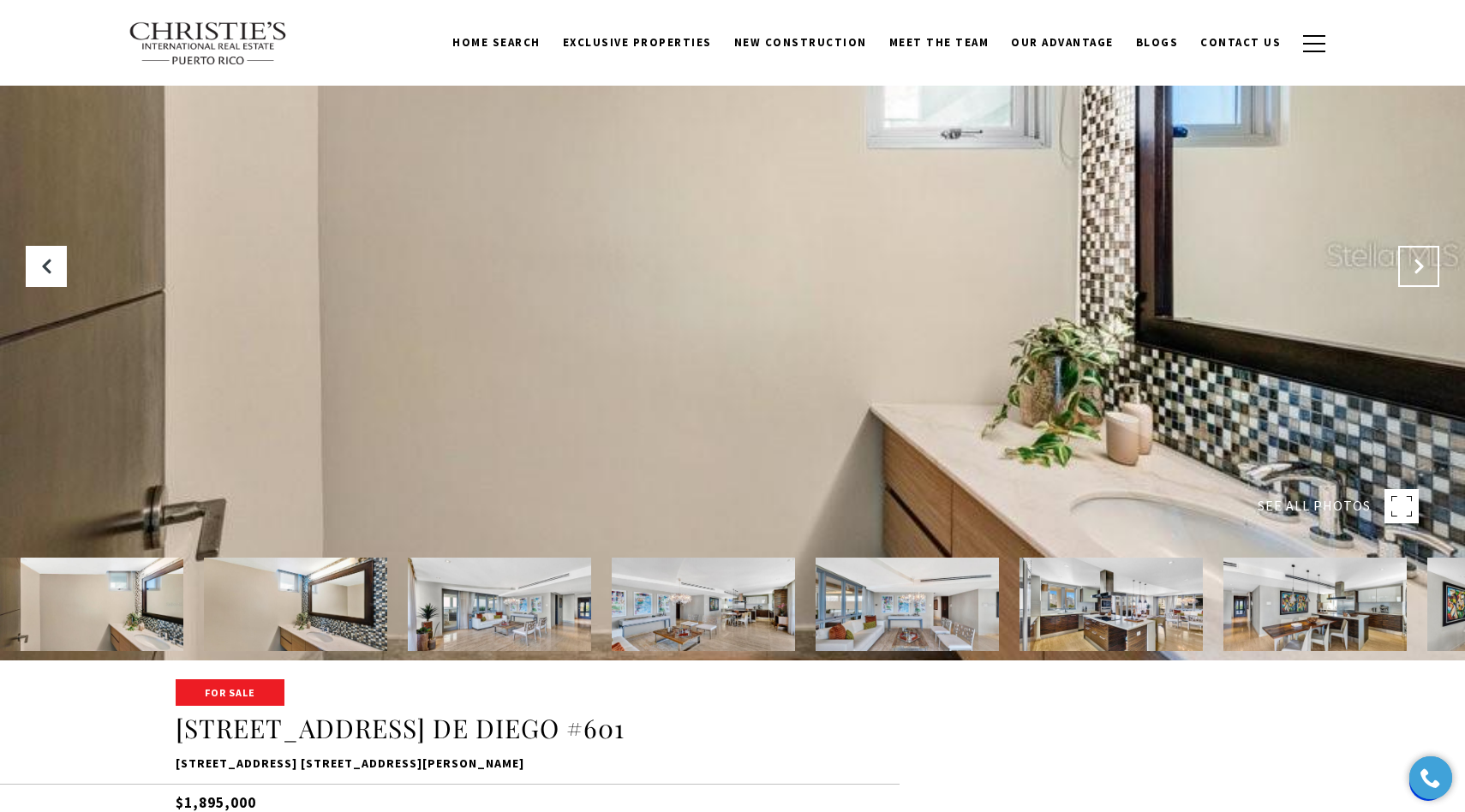
click at [1419, 270] on icon "Next Slide" at bounding box center [1419, 266] width 17 height 17
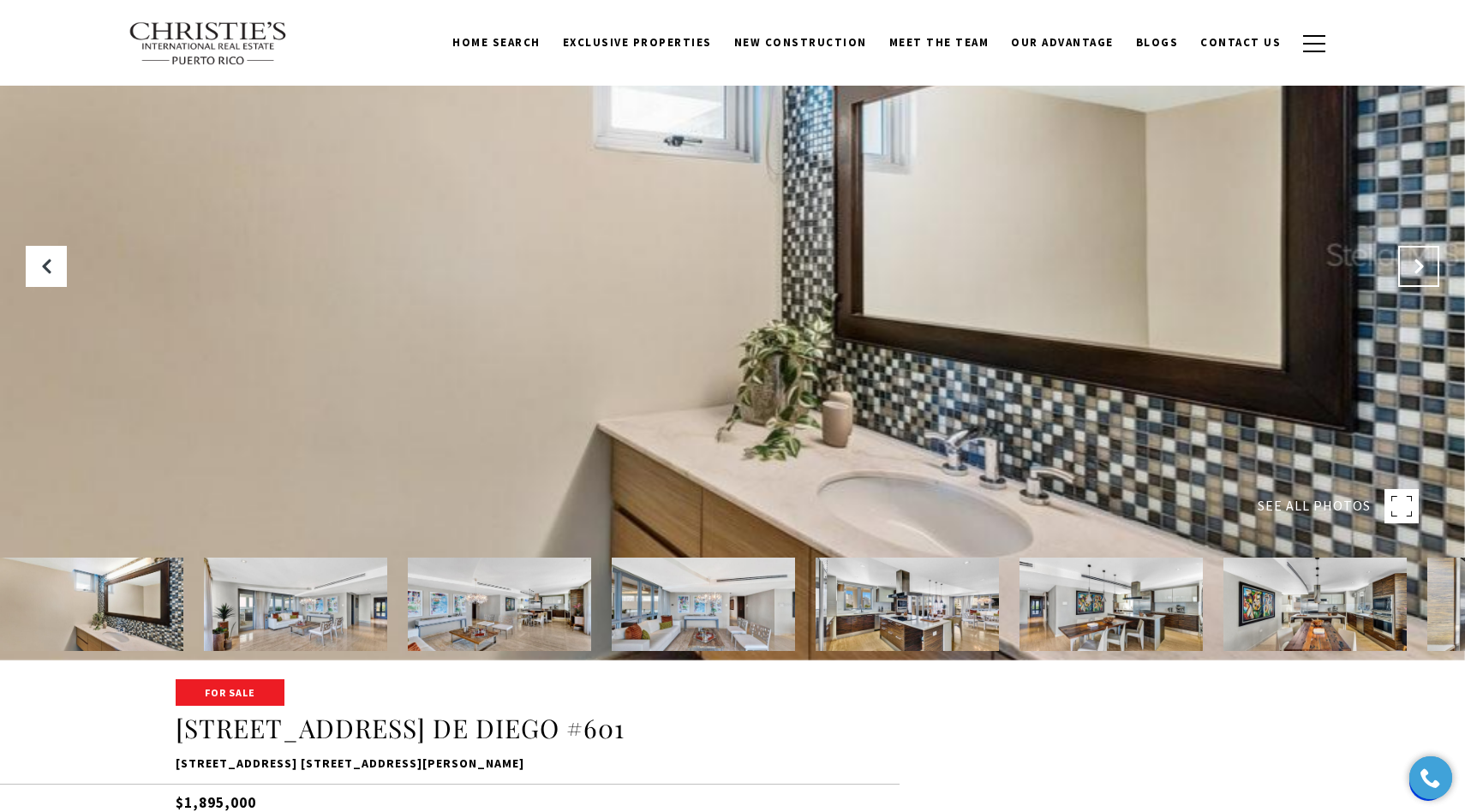
click at [1419, 269] on icon "Next Slide" at bounding box center [1419, 266] width 17 height 17
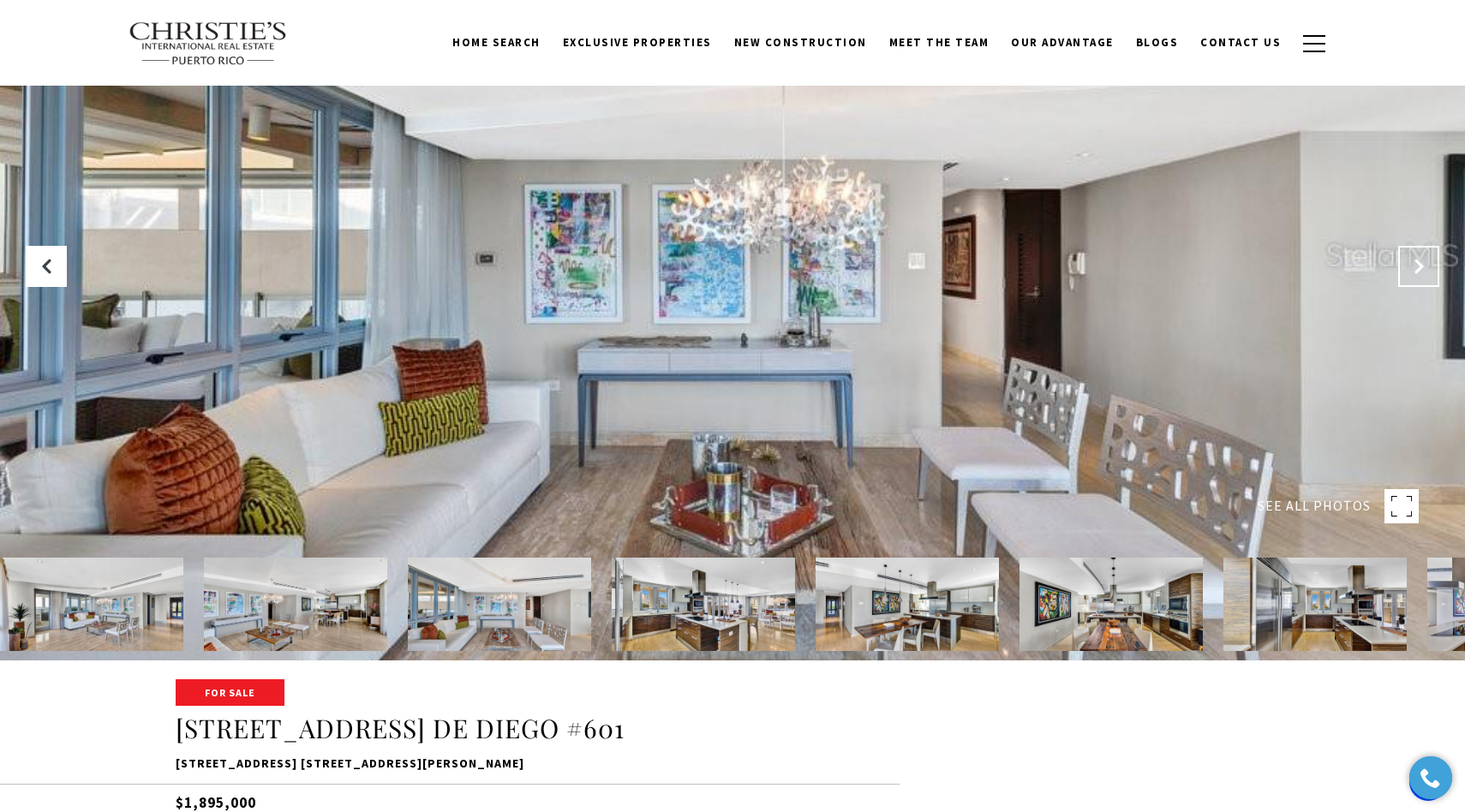
click at [1419, 269] on icon "Next Slide" at bounding box center [1419, 266] width 17 height 17
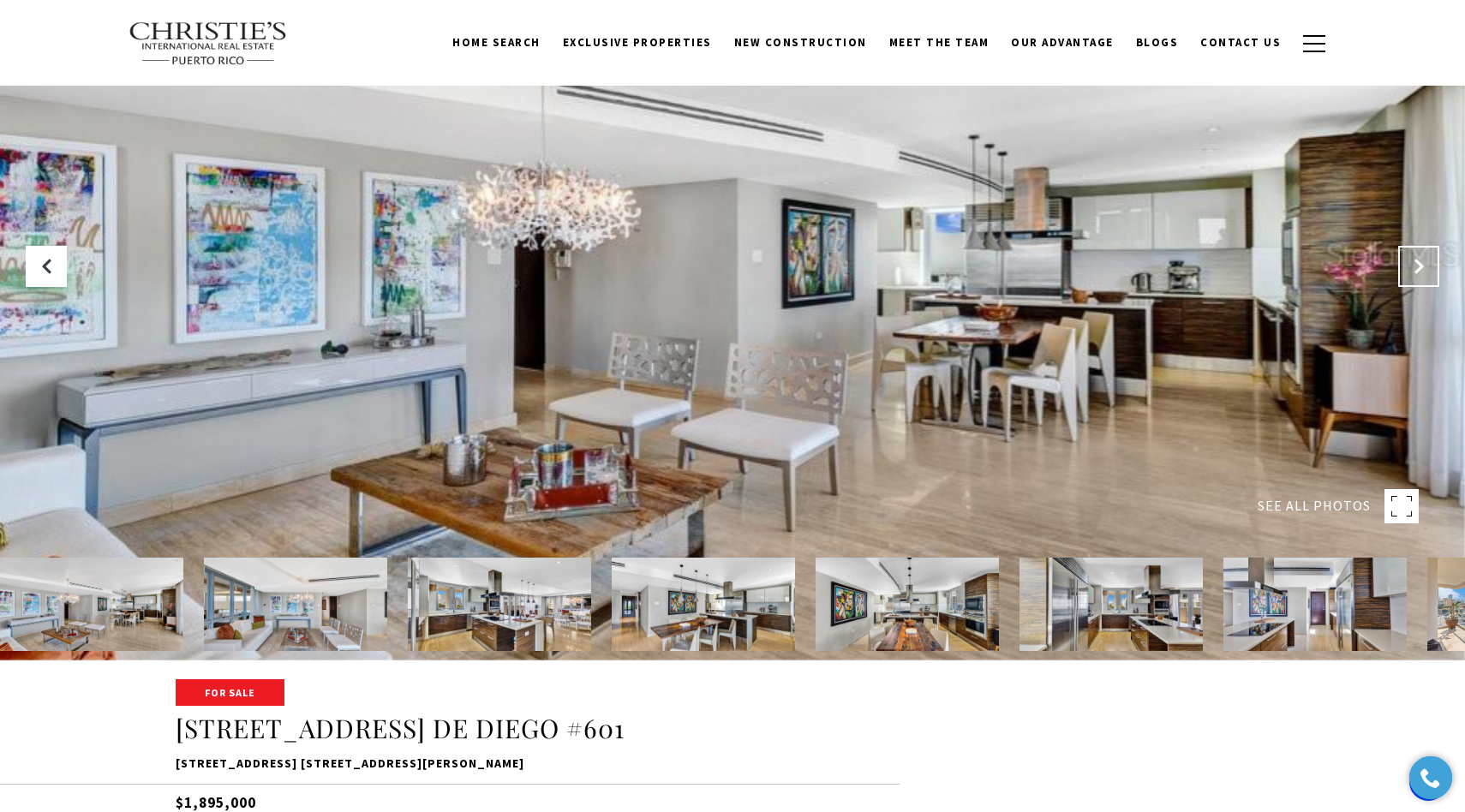
click at [1419, 269] on icon "Next Slide" at bounding box center [1419, 266] width 17 height 17
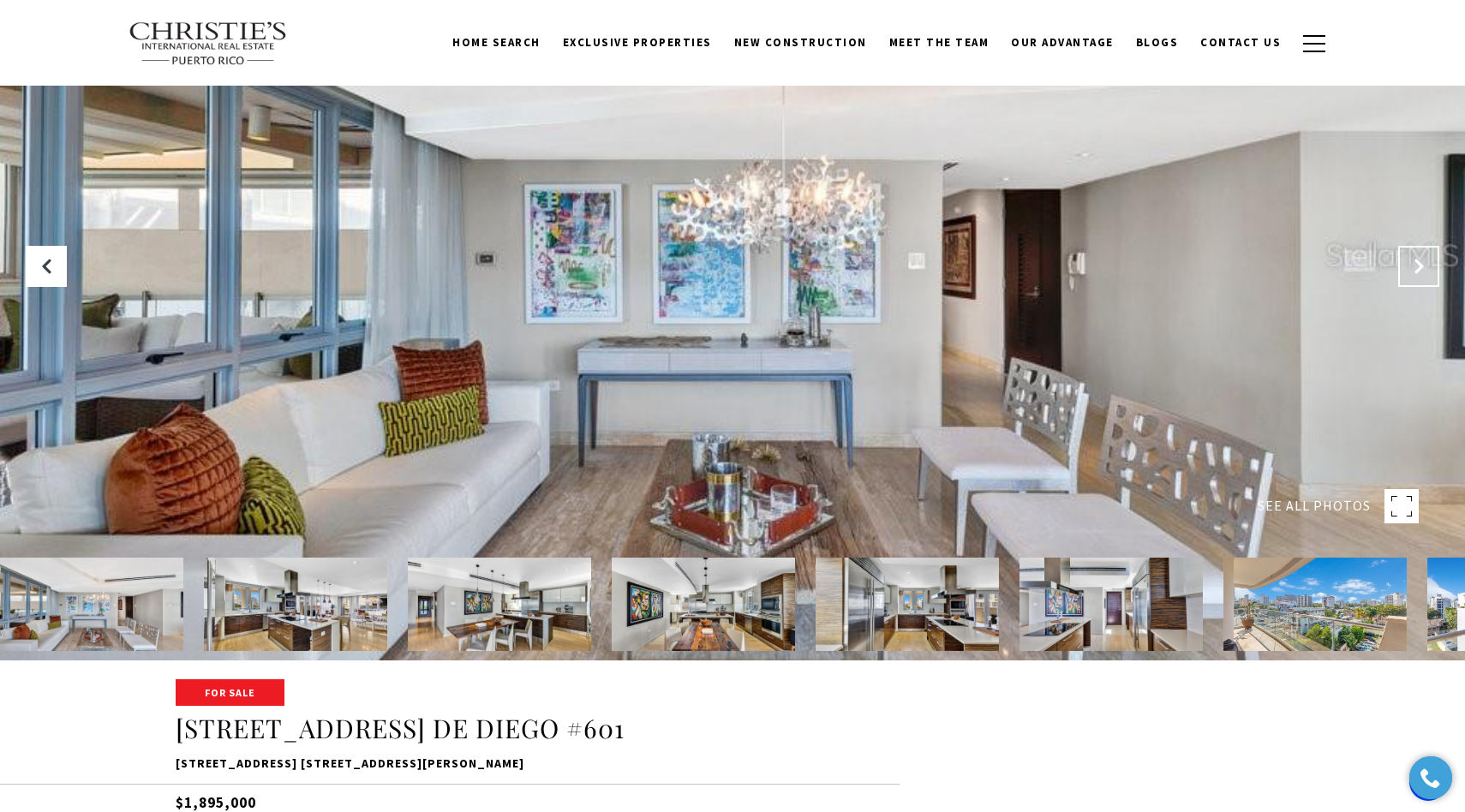
click at [1419, 269] on icon "Next Slide" at bounding box center [1419, 266] width 17 height 17
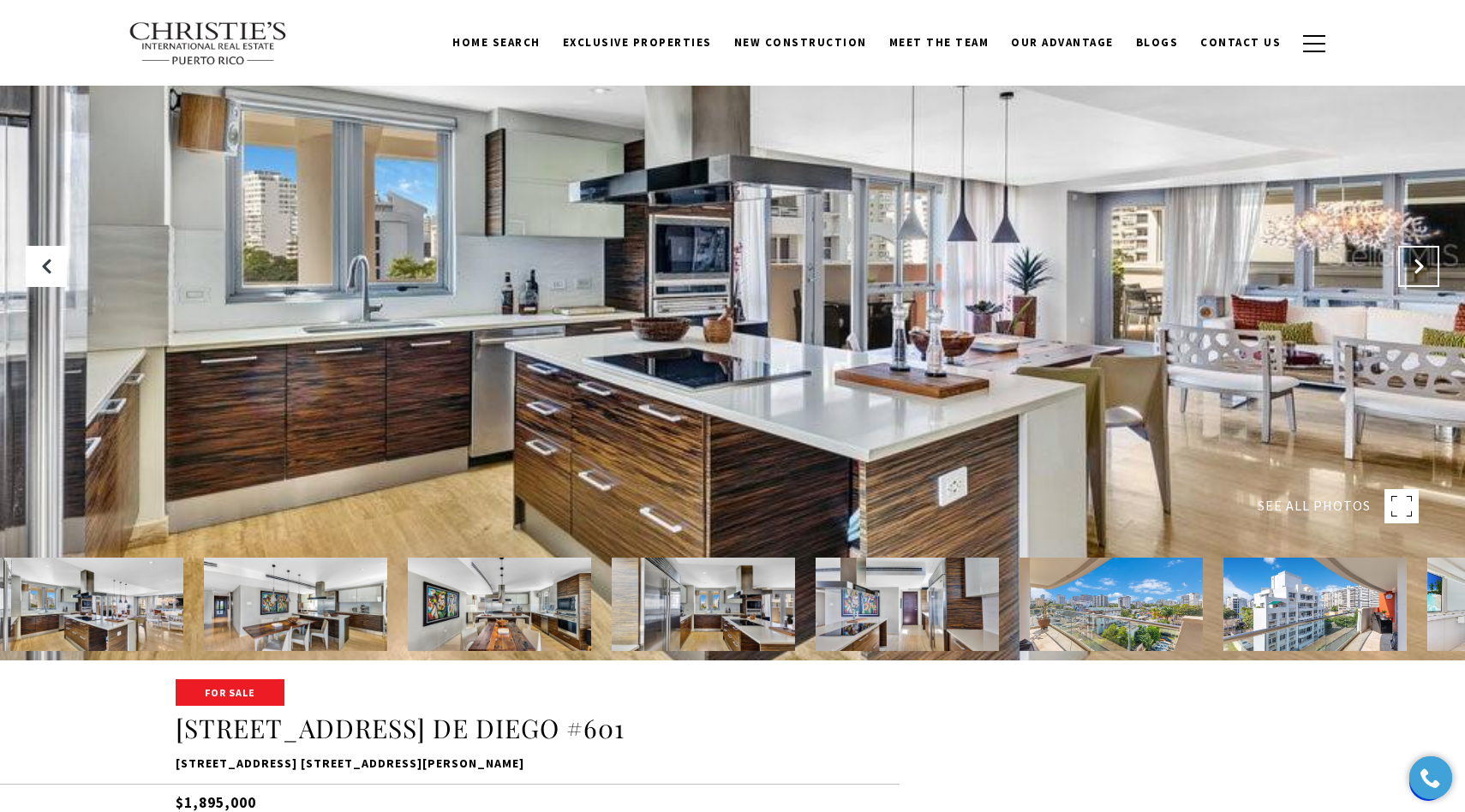
click at [1419, 269] on icon "Next Slide" at bounding box center [1419, 266] width 17 height 17
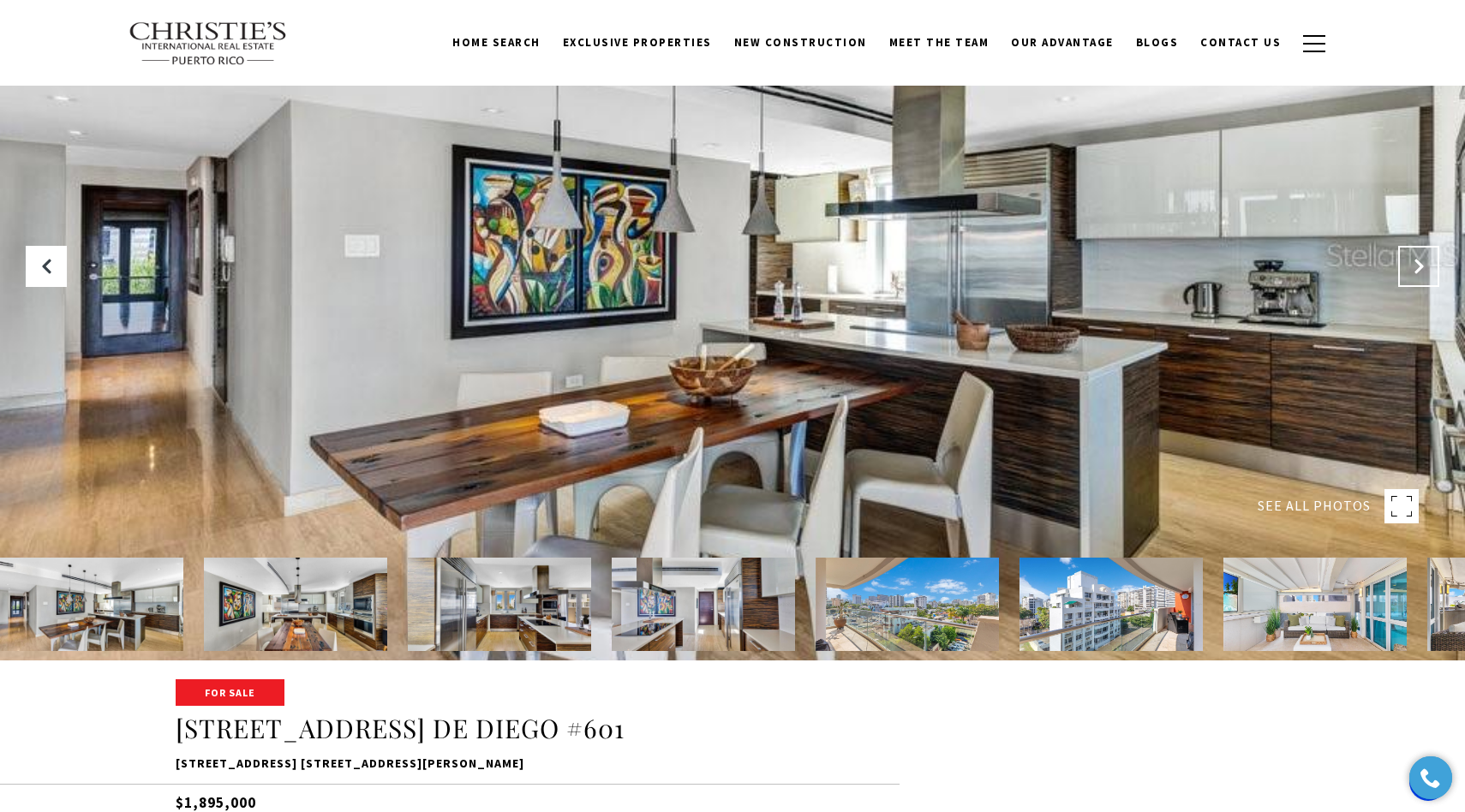
click at [1419, 269] on icon "Next Slide" at bounding box center [1419, 266] width 17 height 17
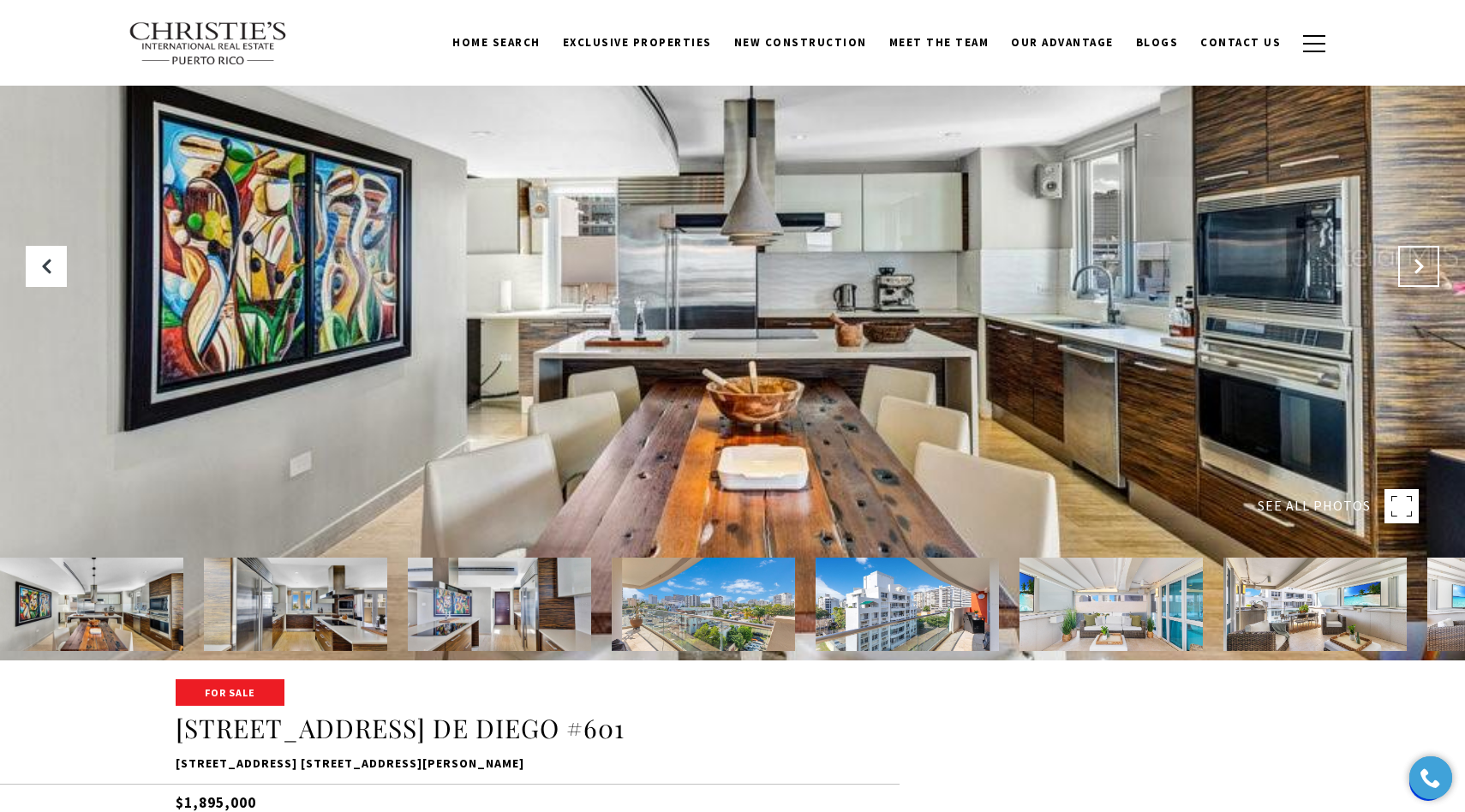
click at [1419, 269] on icon "Next Slide" at bounding box center [1419, 266] width 17 height 17
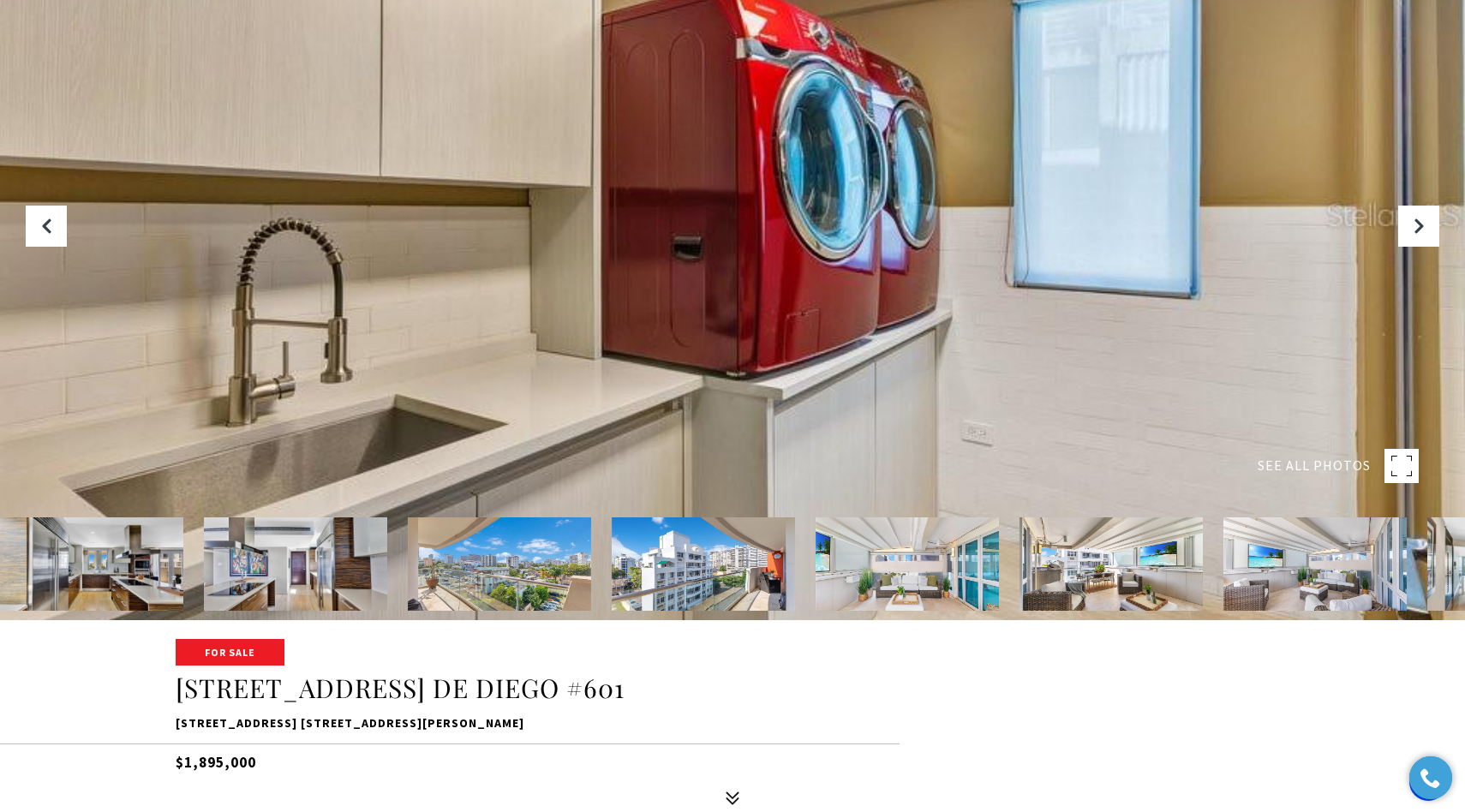
scroll to position [207, 0]
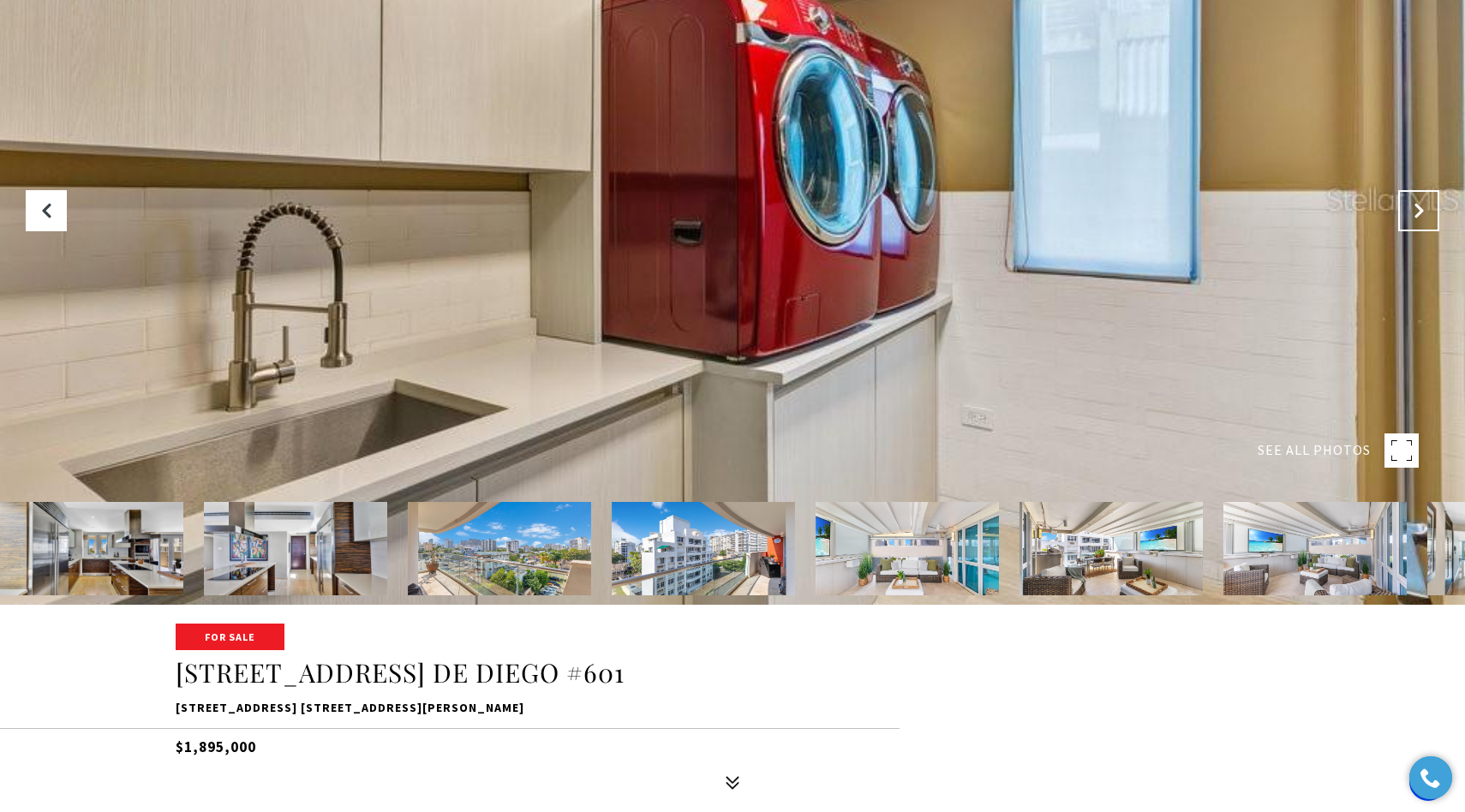
click at [1410, 215] on icon "Next Slide" at bounding box center [1419, 210] width 17 height 17
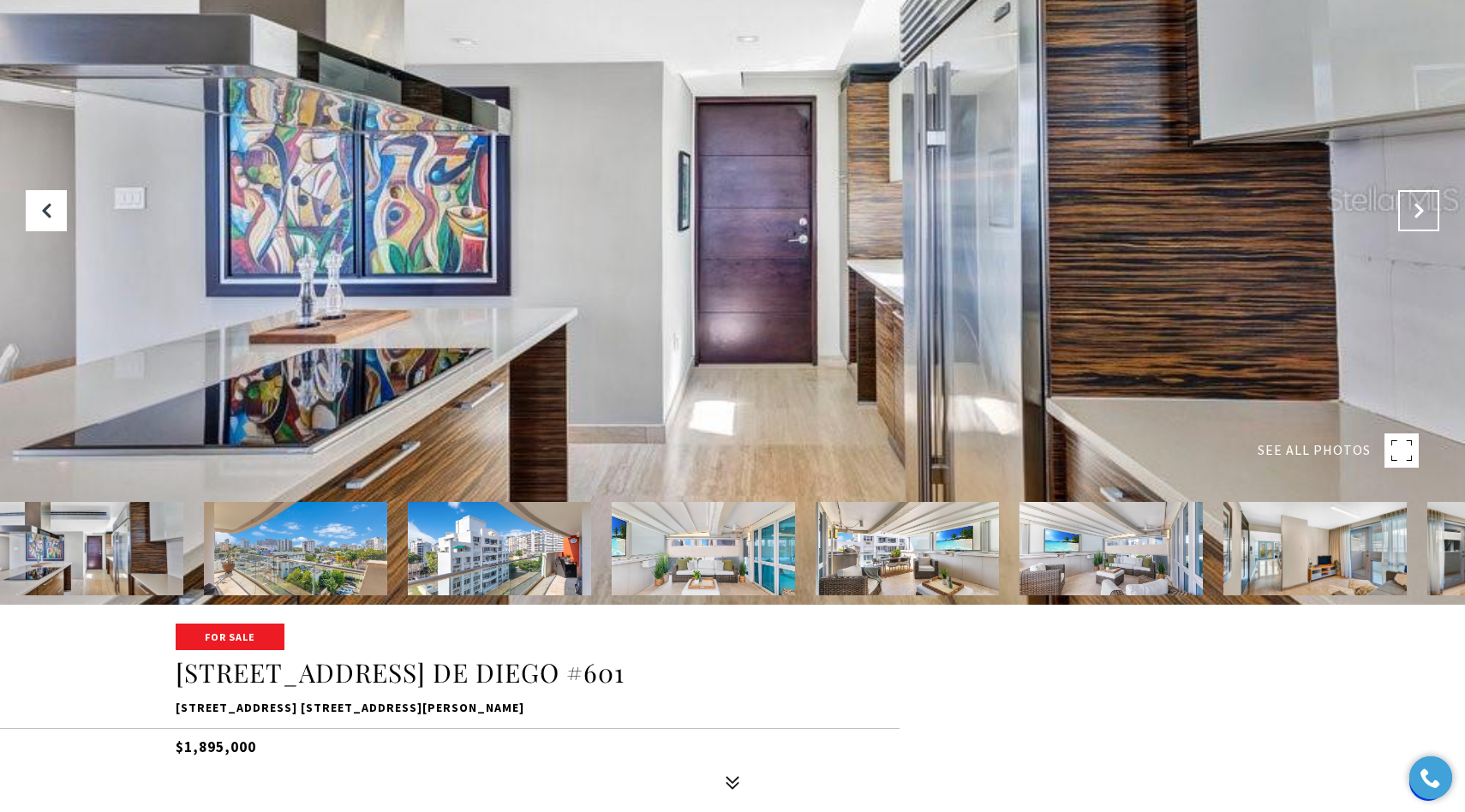
click at [1410, 215] on icon "Next Slide" at bounding box center [1419, 210] width 17 height 17
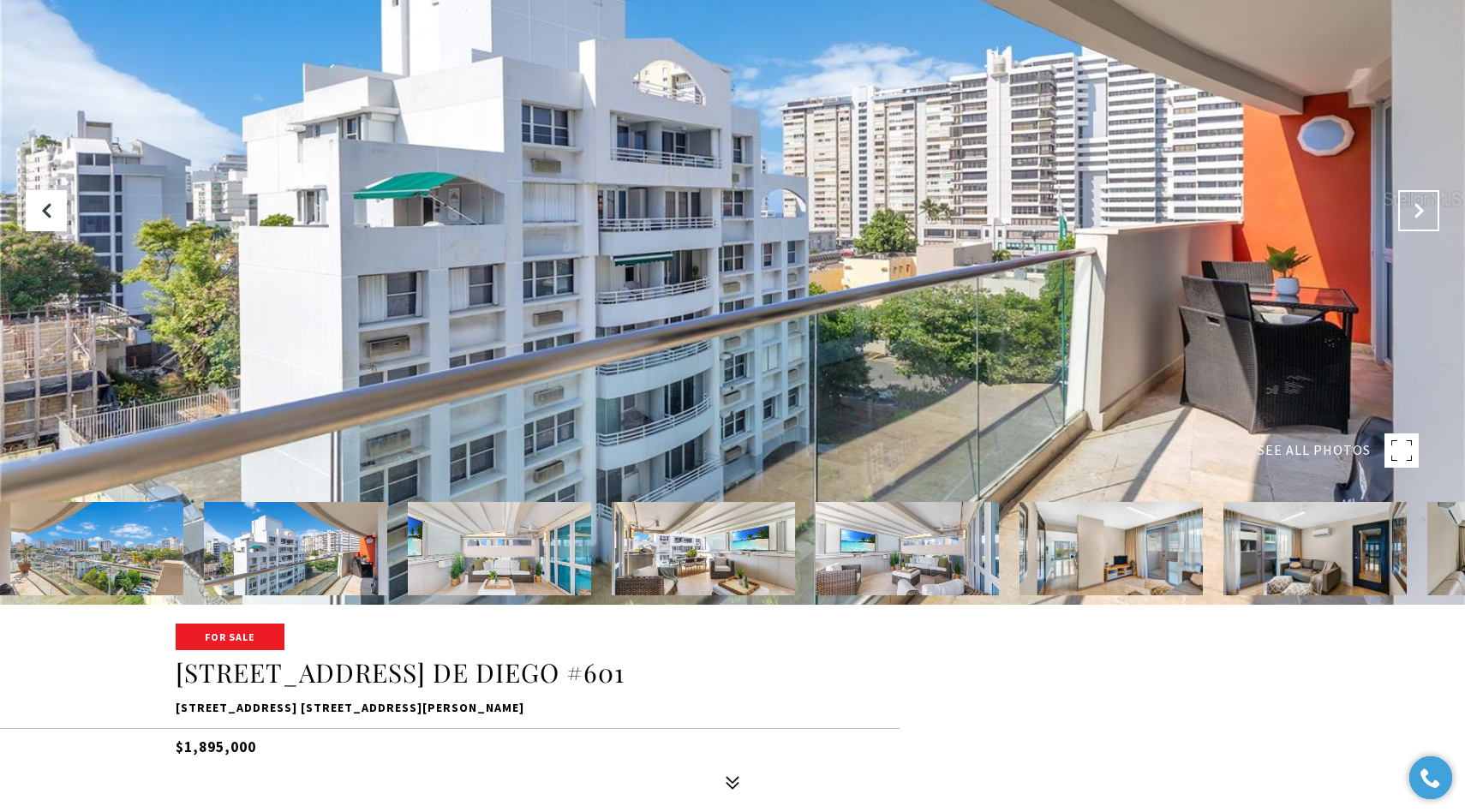
click at [1410, 215] on icon "Next Slide" at bounding box center [1419, 210] width 17 height 17
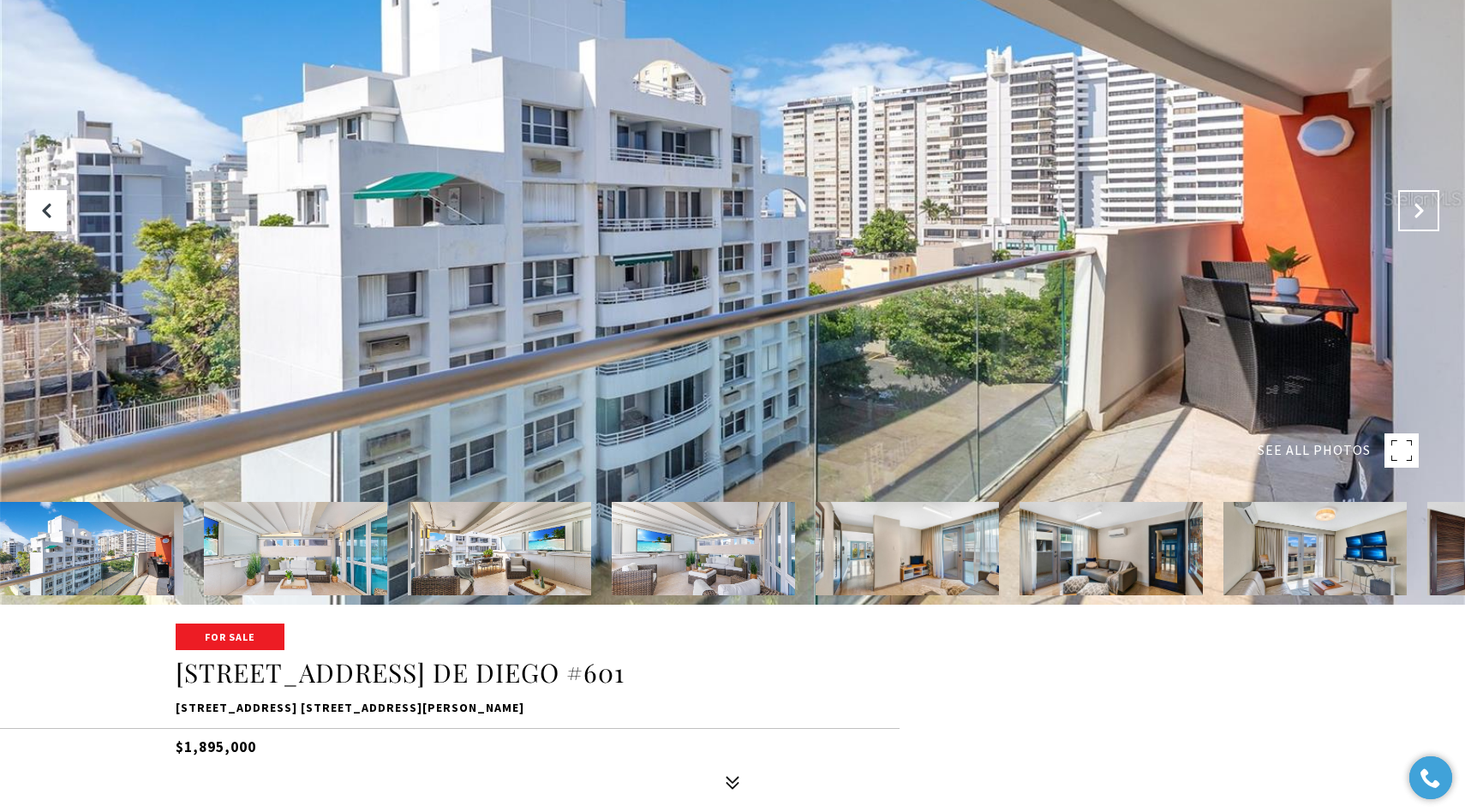
click at [1410, 215] on icon "Next Slide" at bounding box center [1419, 210] width 17 height 17
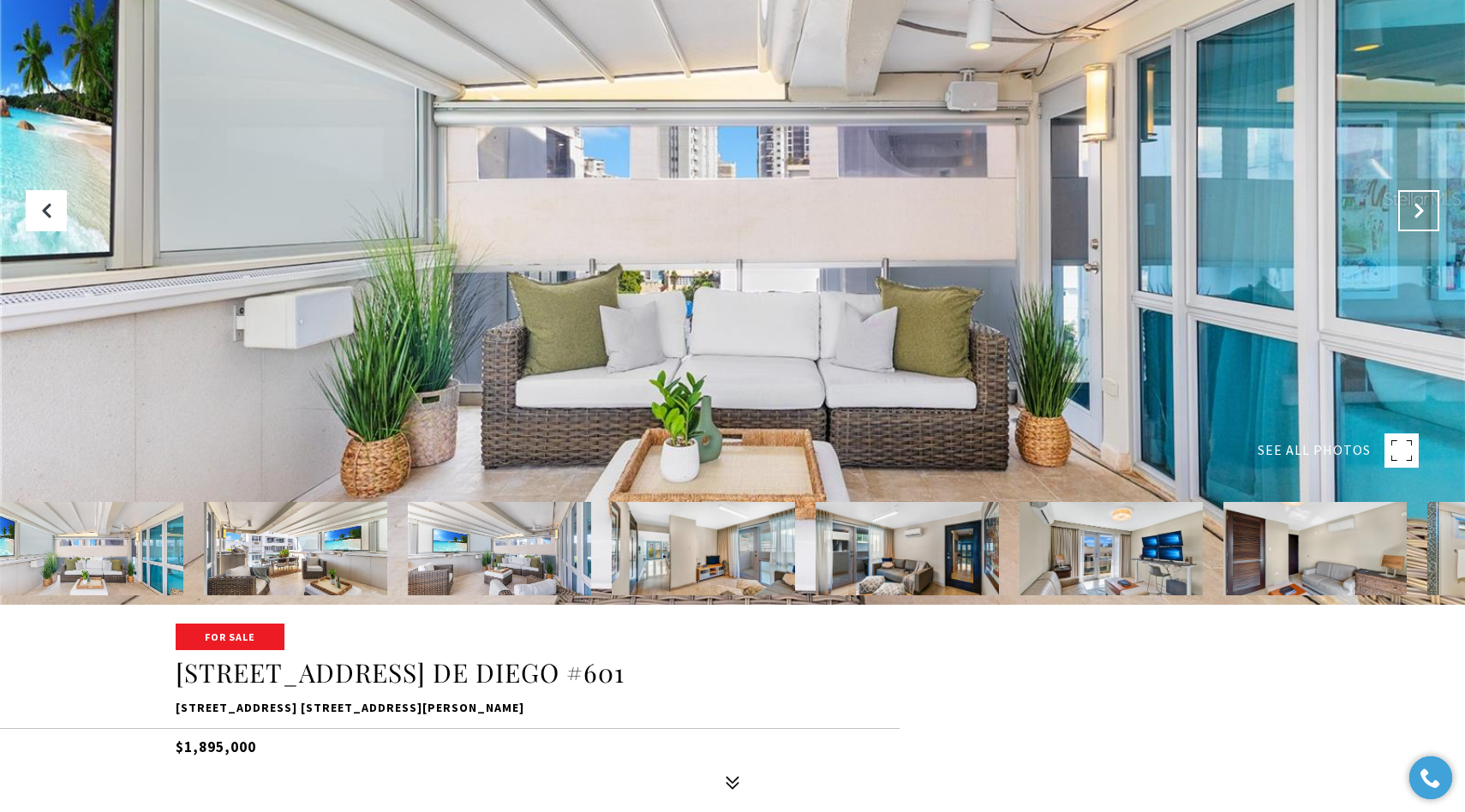
click at [1410, 215] on icon "Next Slide" at bounding box center [1419, 210] width 17 height 17
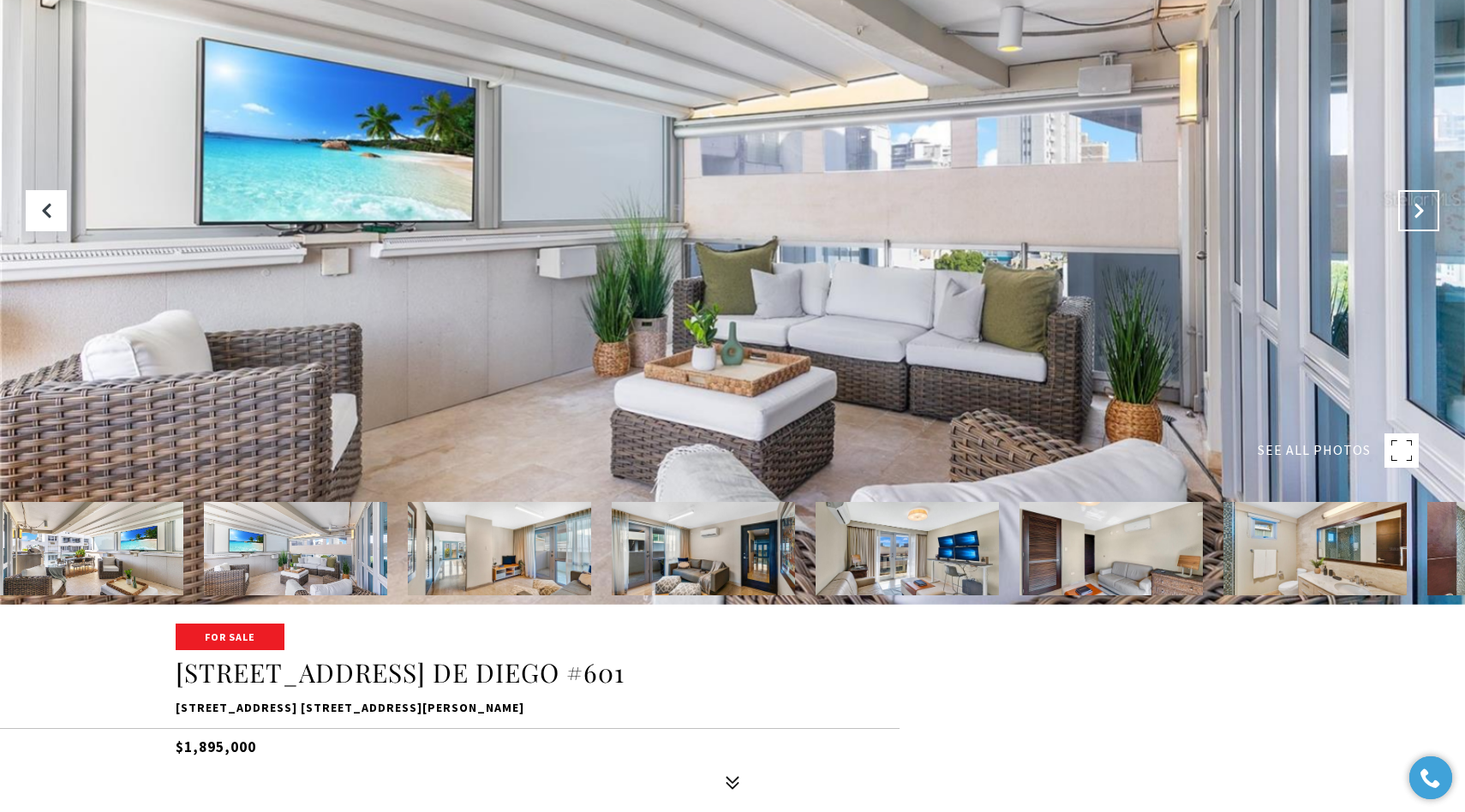
click at [1410, 215] on icon "Next Slide" at bounding box center [1419, 210] width 17 height 17
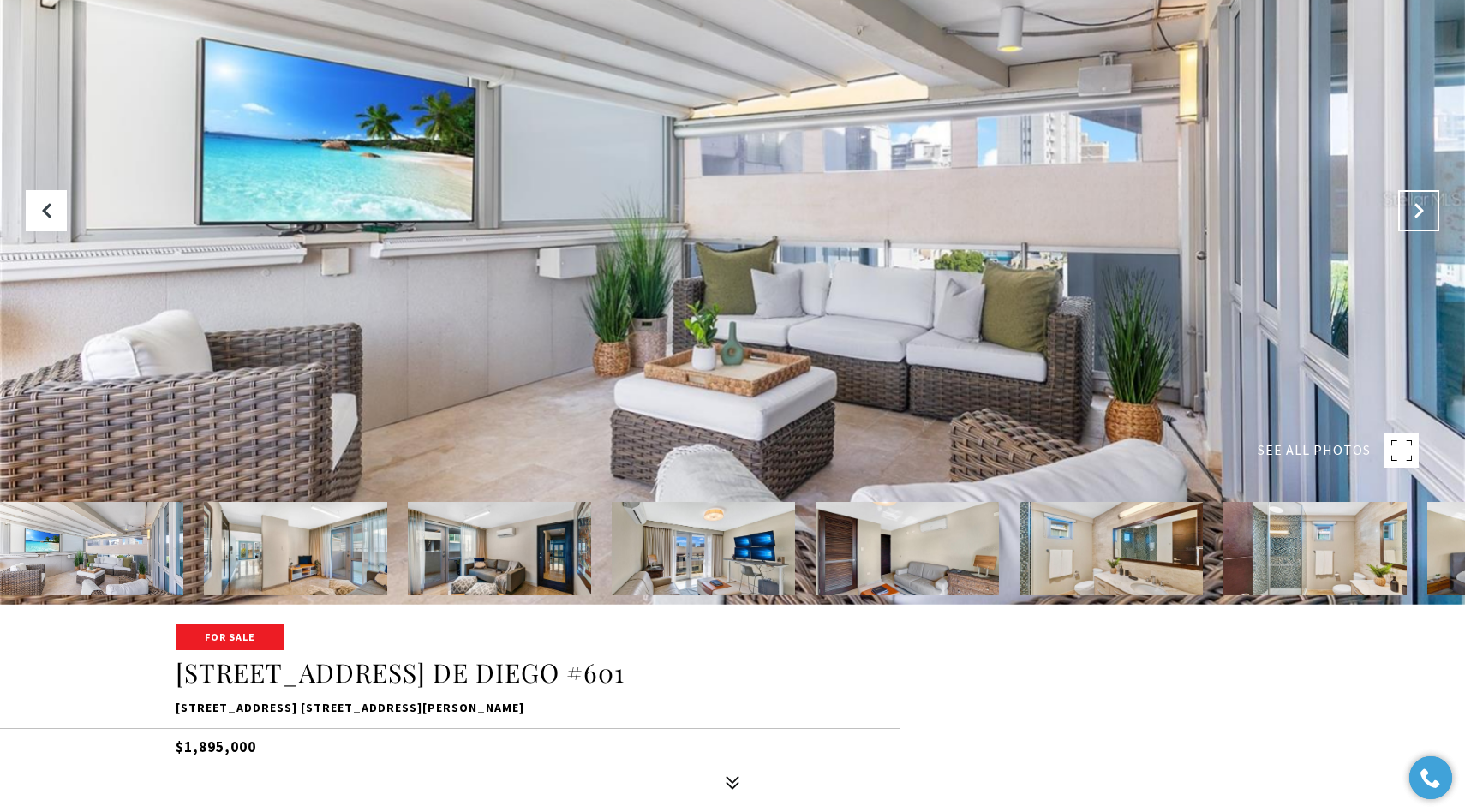
click at [1410, 215] on icon "Next Slide" at bounding box center [1419, 210] width 17 height 17
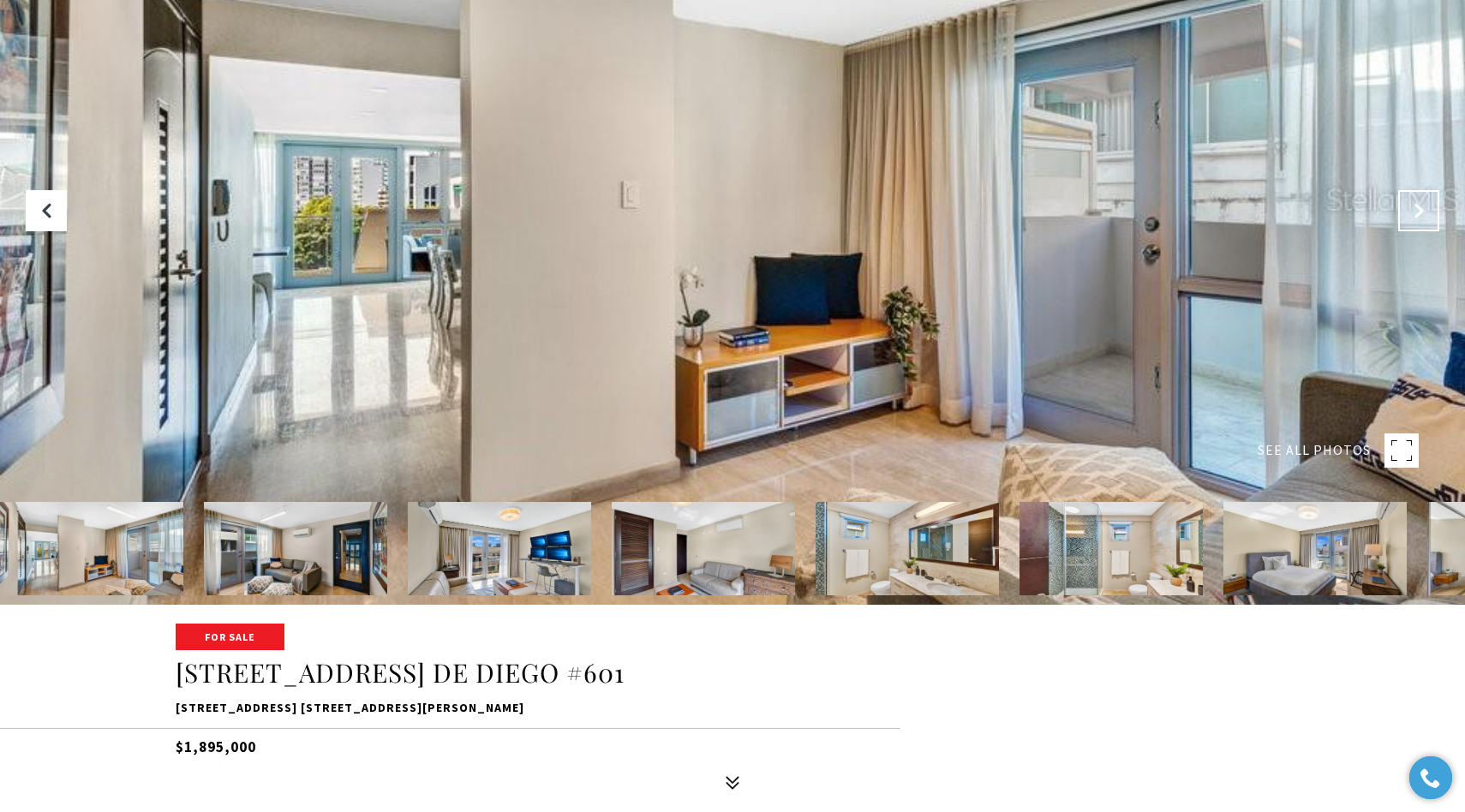
click at [1410, 215] on icon "Next Slide" at bounding box center [1419, 210] width 17 height 17
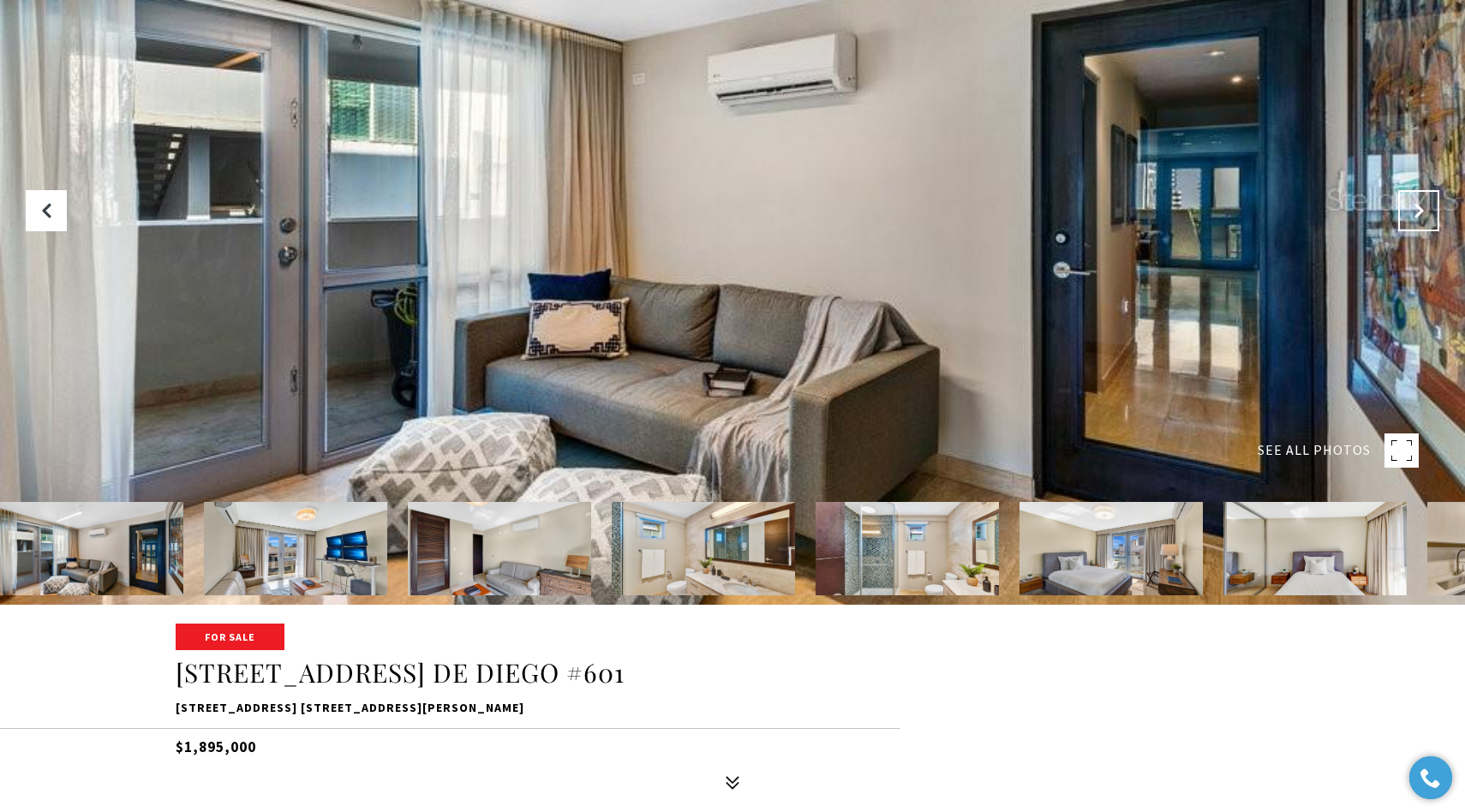
click at [1410, 215] on icon "Next Slide" at bounding box center [1419, 210] width 17 height 17
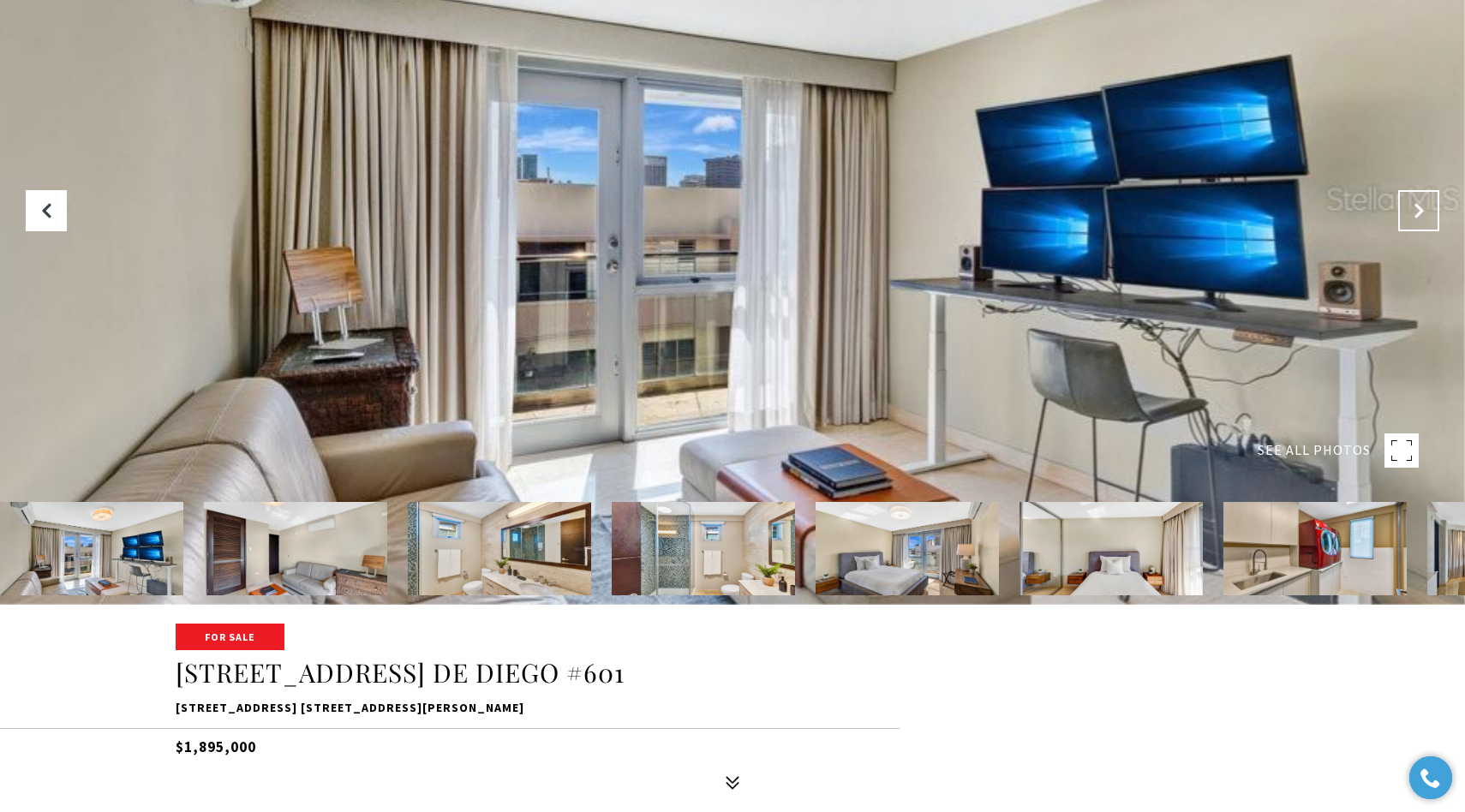
click at [1410, 215] on icon "Next Slide" at bounding box center [1419, 210] width 17 height 17
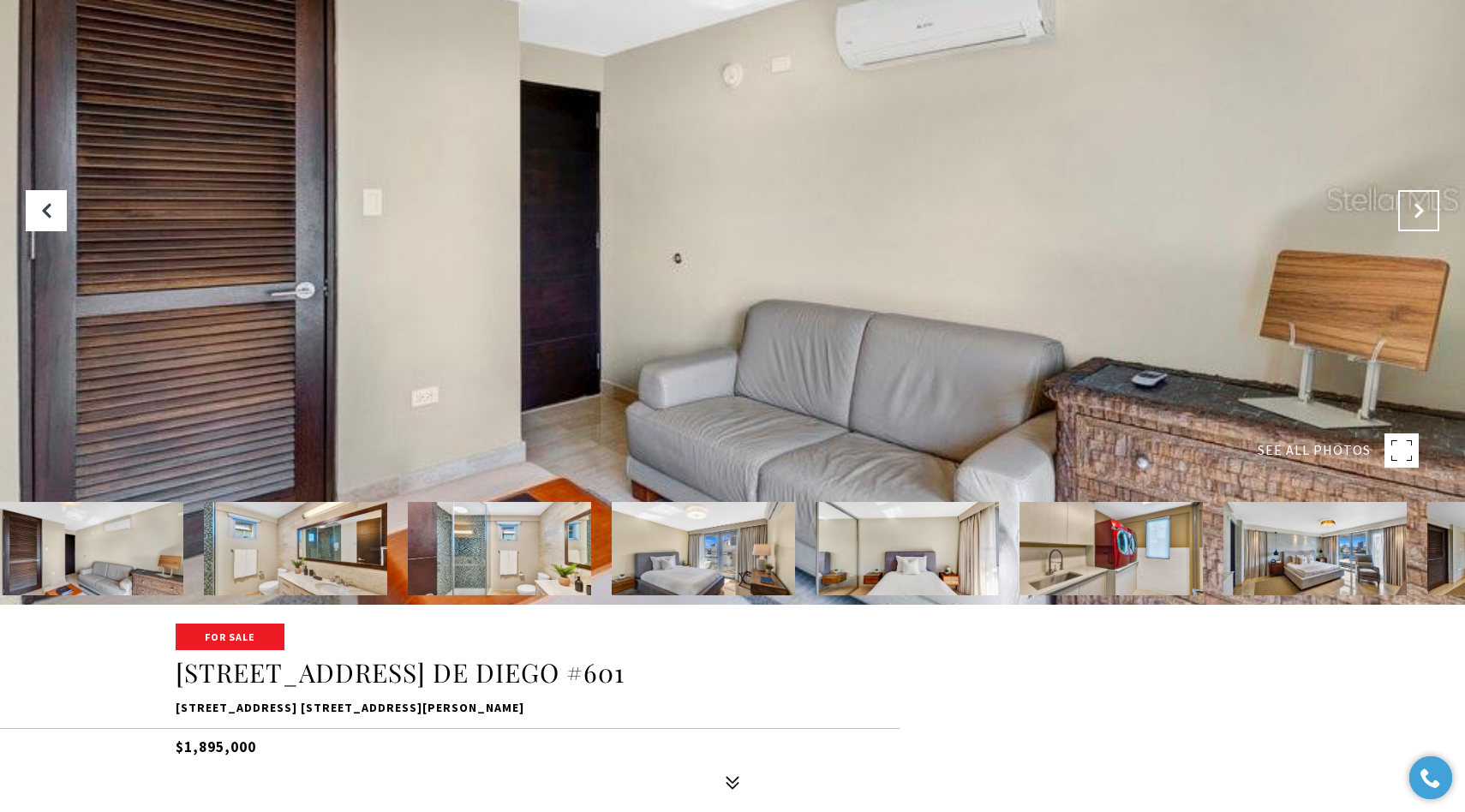
click at [1410, 215] on icon "Next Slide" at bounding box center [1419, 210] width 17 height 17
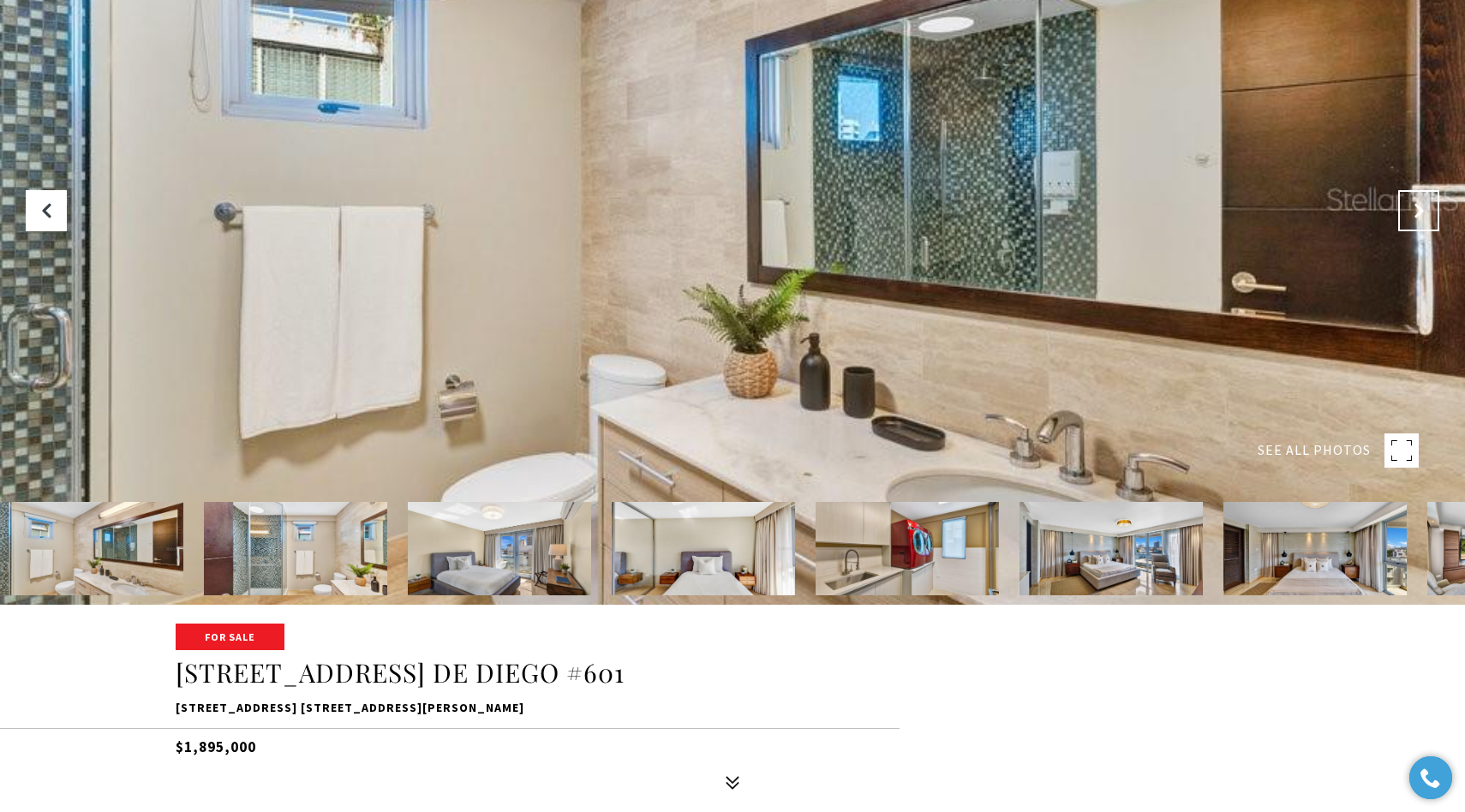
click at [1410, 215] on icon "Next Slide" at bounding box center [1419, 210] width 17 height 17
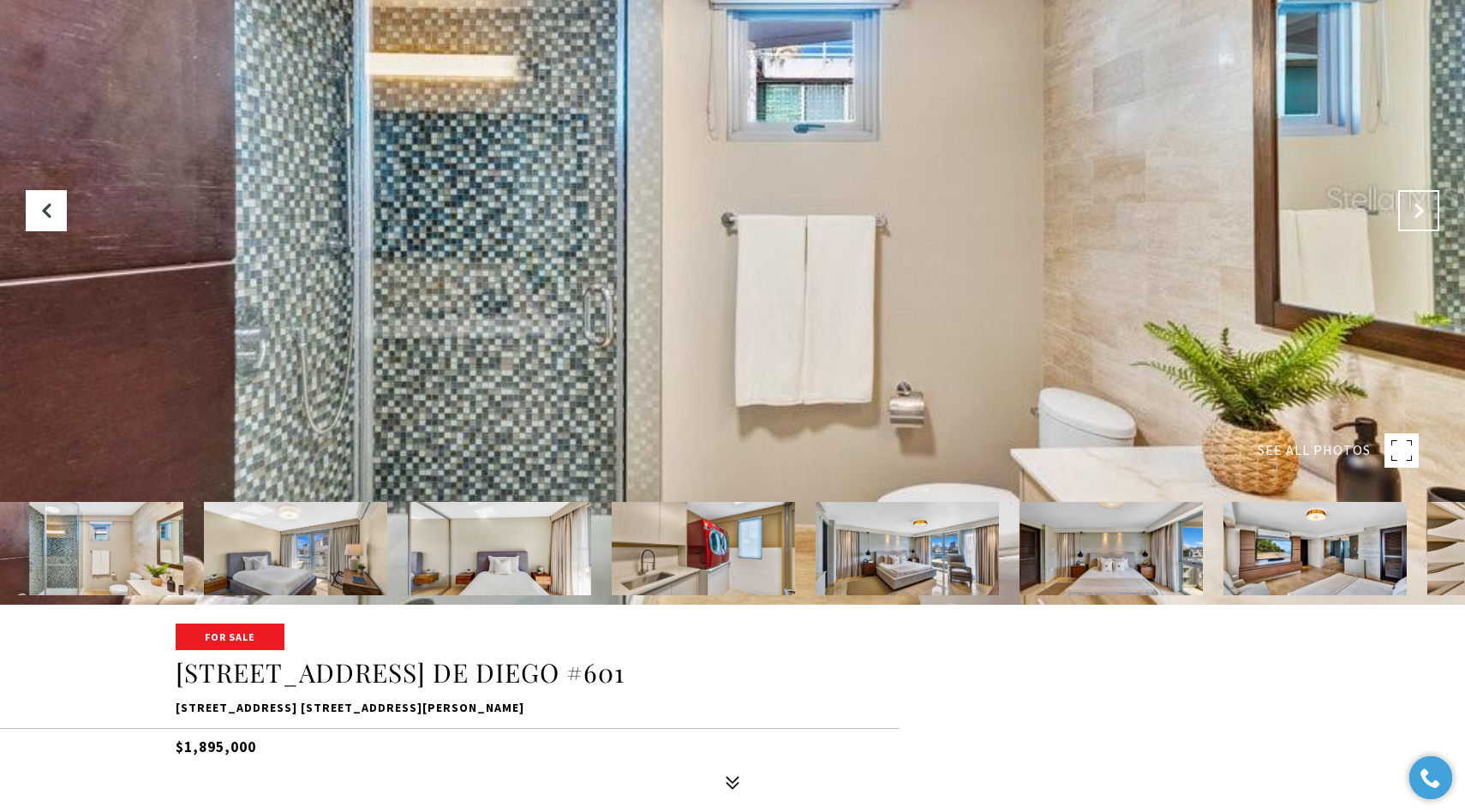
click at [1410, 215] on icon "Next Slide" at bounding box center [1419, 210] width 17 height 17
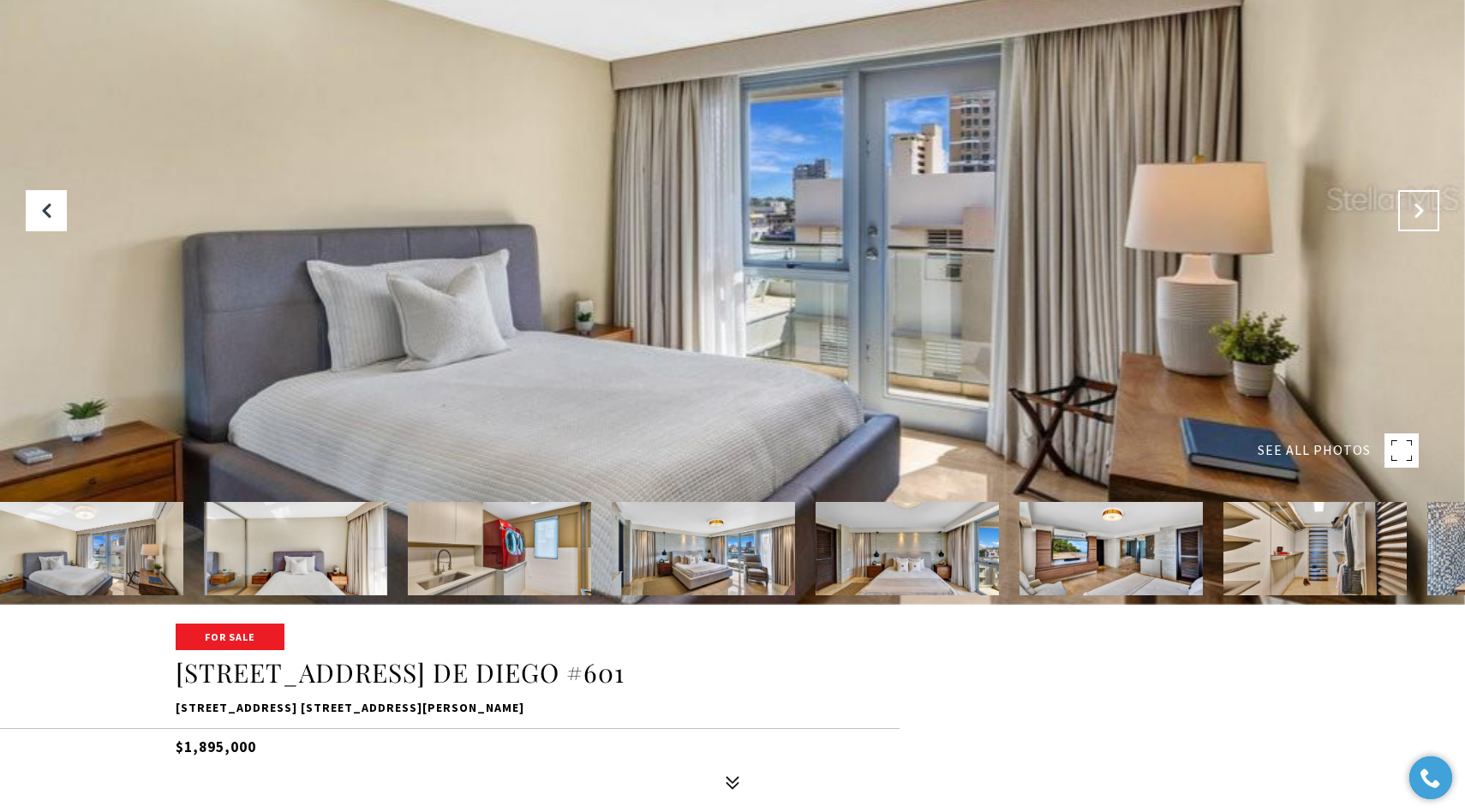
click at [1410, 215] on icon "Next Slide" at bounding box center [1419, 210] width 17 height 17
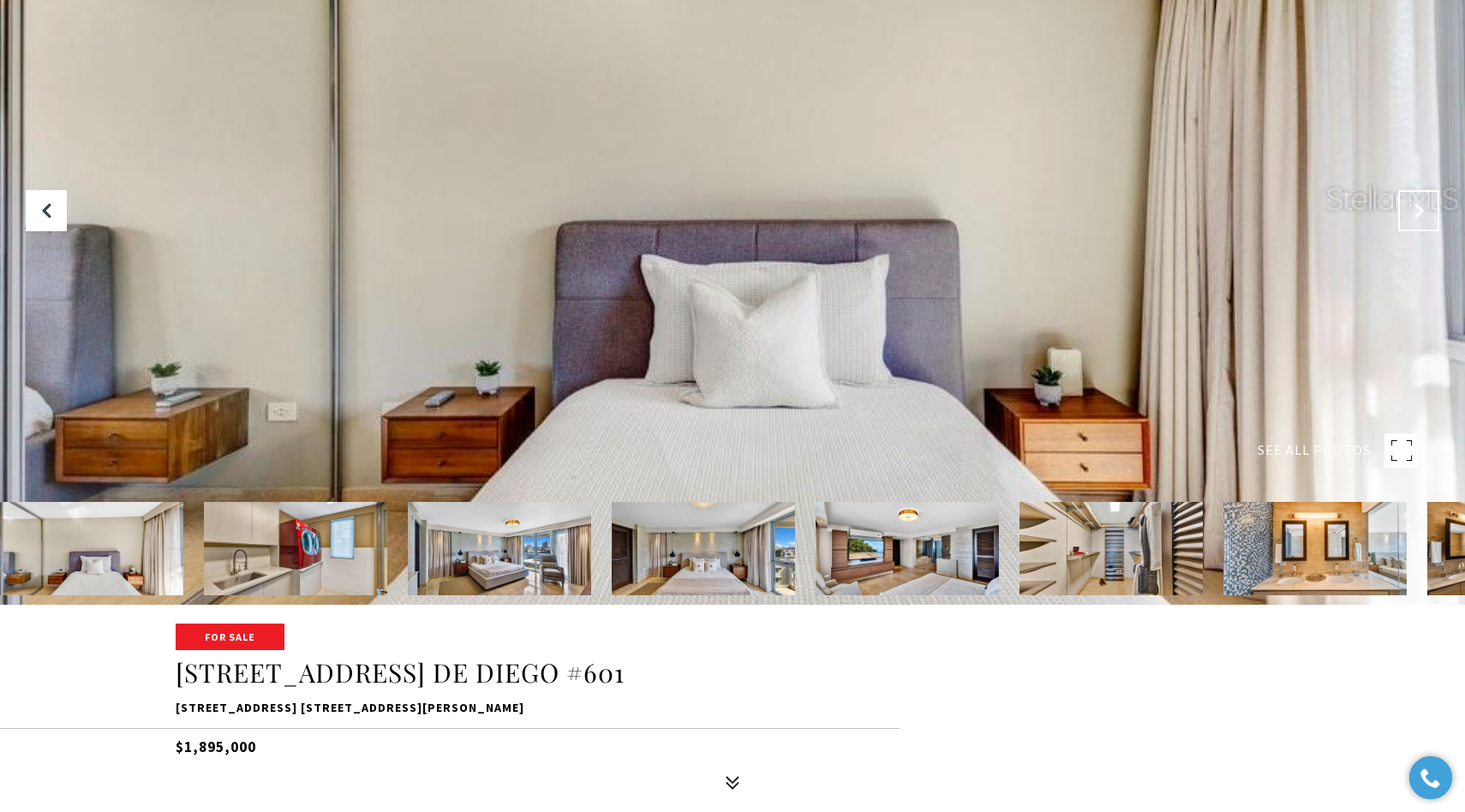
click at [1410, 215] on icon "Next Slide" at bounding box center [1419, 210] width 17 height 17
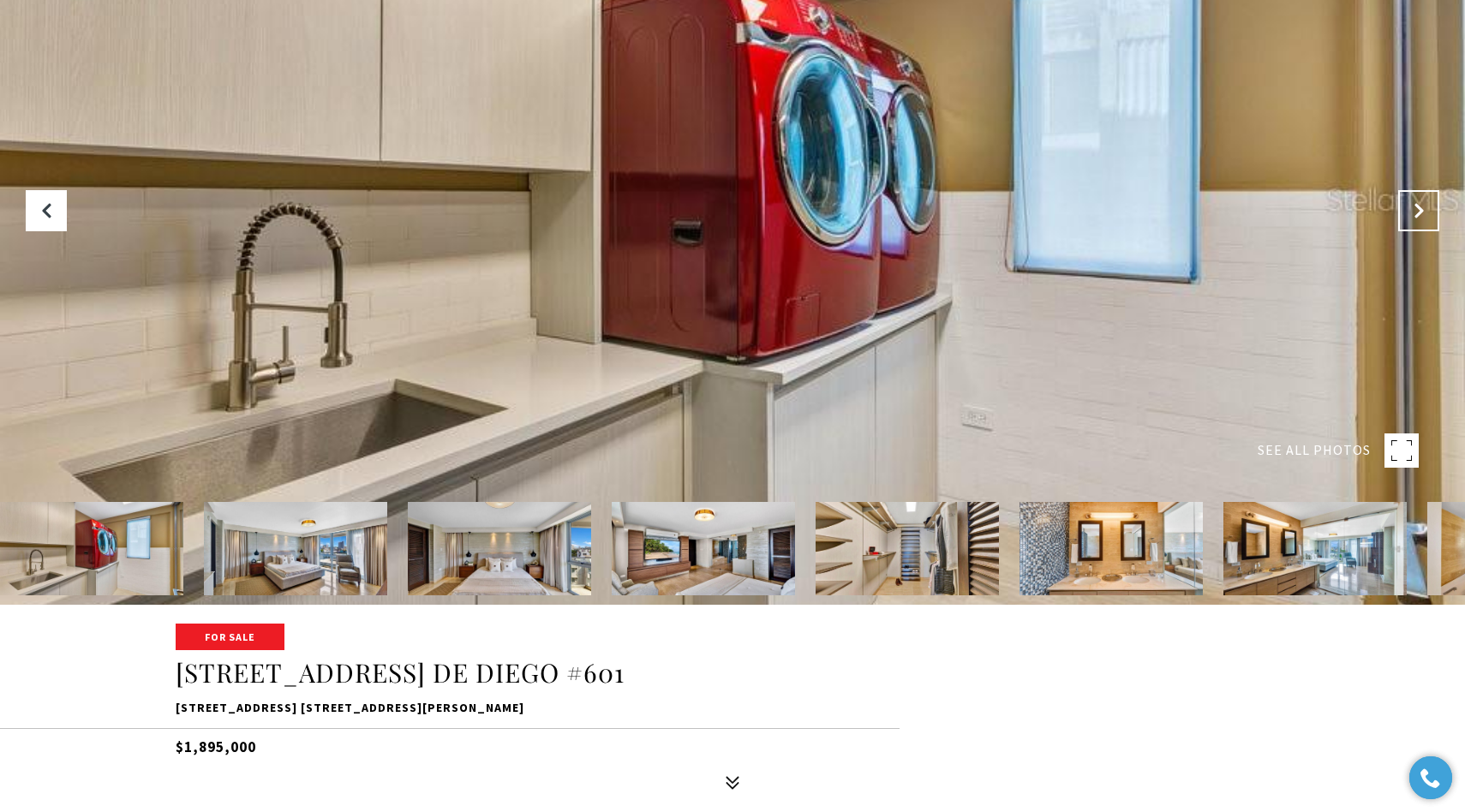
click at [1410, 215] on icon "Next Slide" at bounding box center [1419, 210] width 17 height 17
